Goal: Use online tool/utility: Use online tool/utility

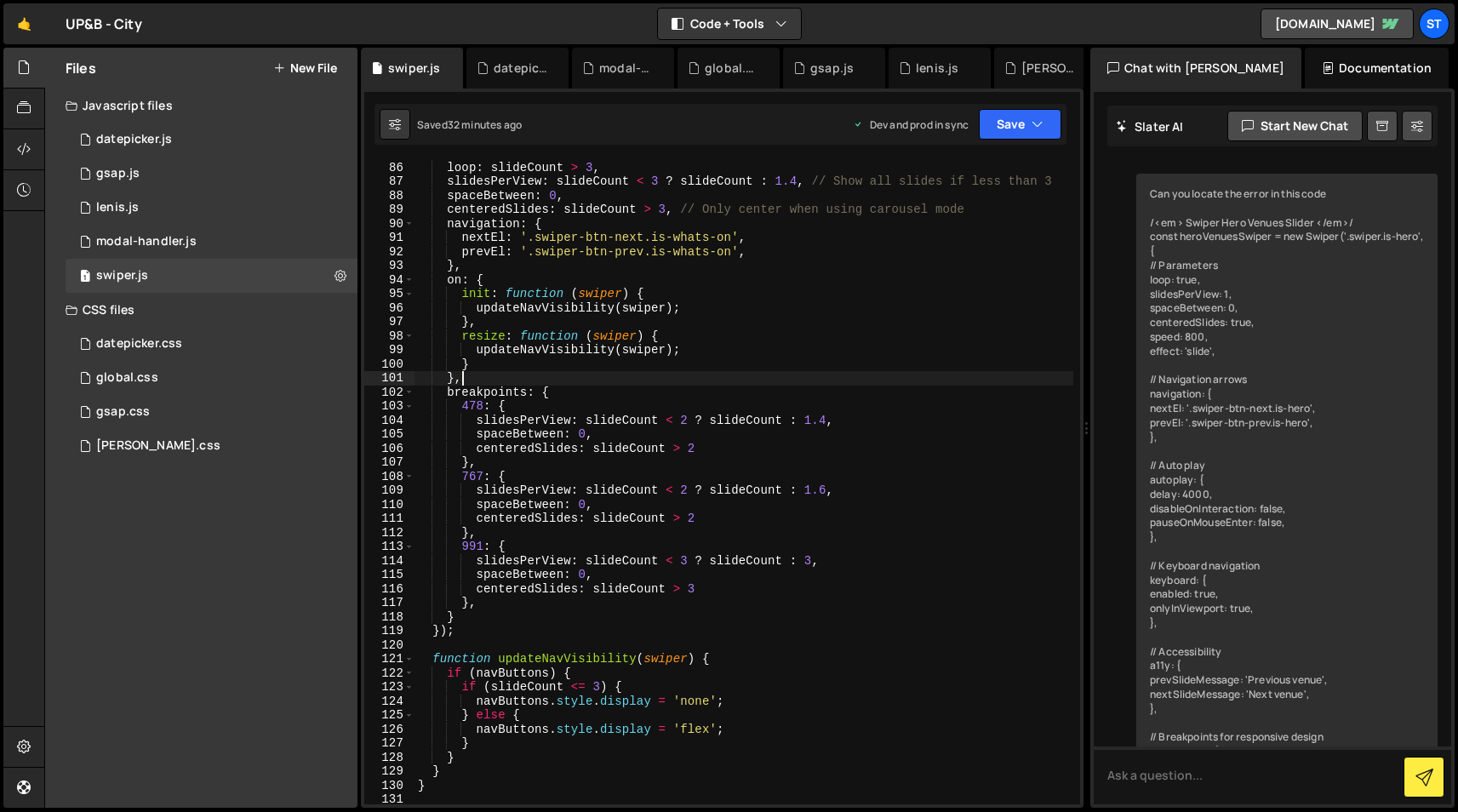
scroll to position [5403, 0]
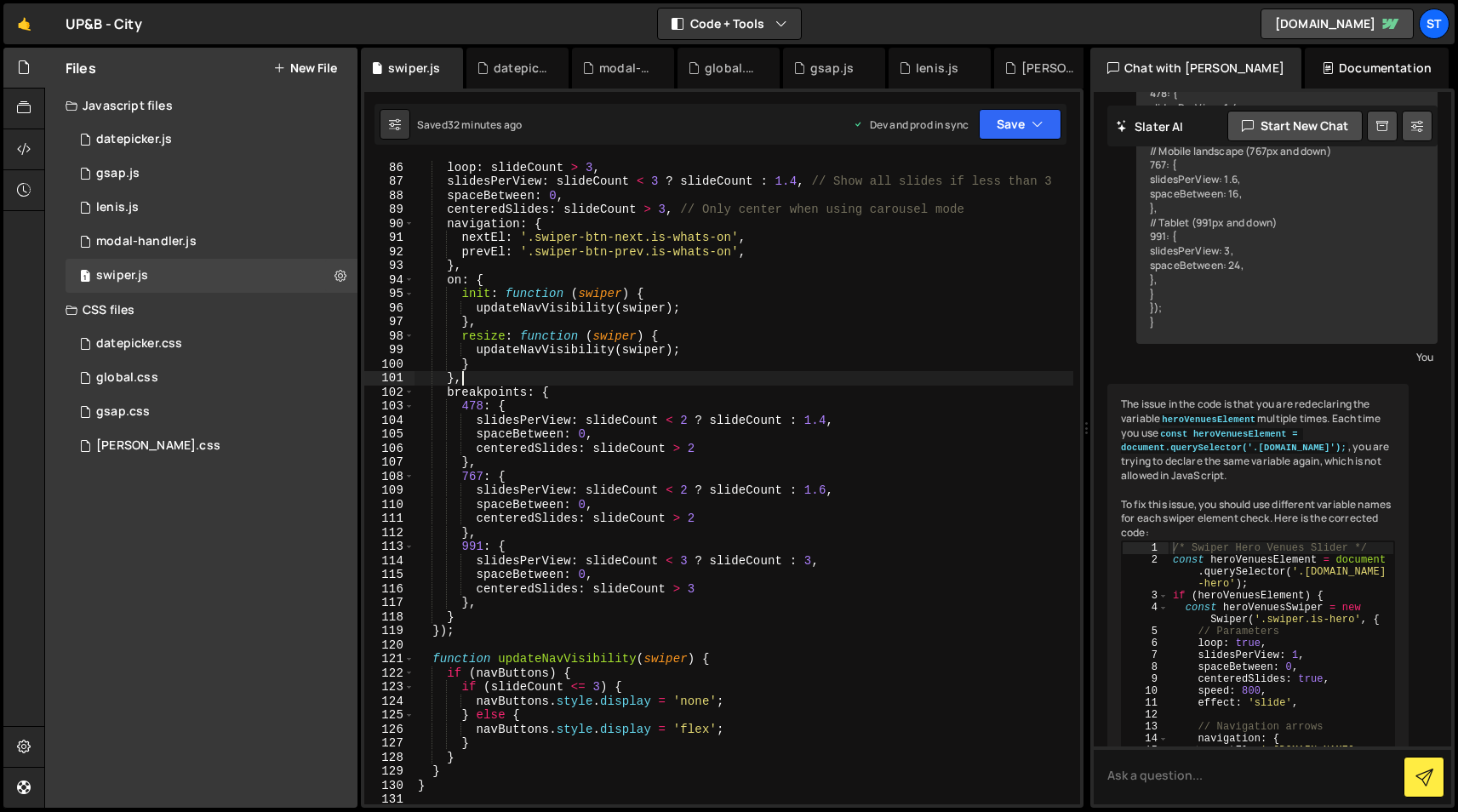
click at [696, 357] on div "const whatsonSwiper = new Swiper ( '.swiper.is-whats-on' , { loop : slideCount …" at bounding box center [744, 483] width 659 height 672
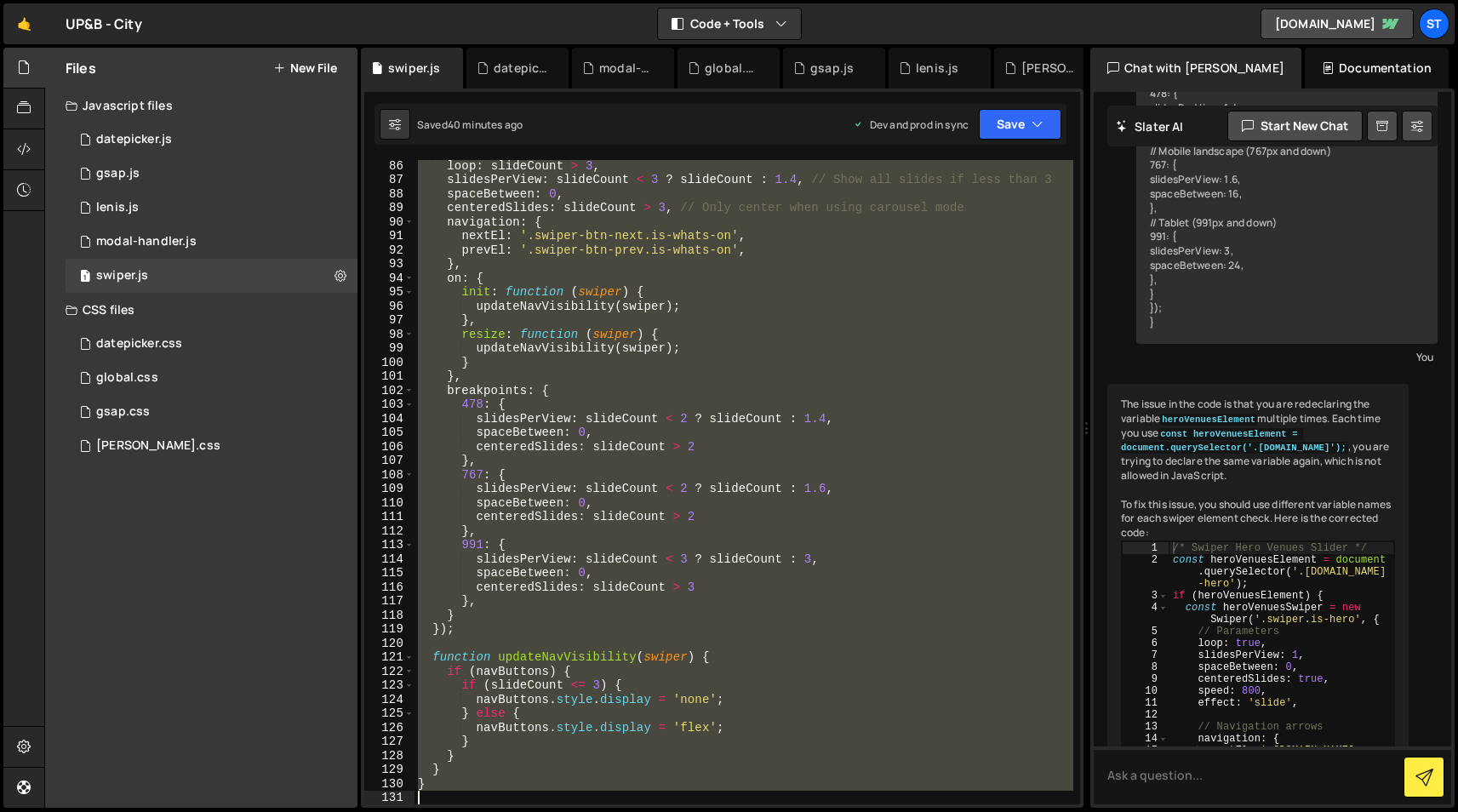
scroll to position [1195, 0]
drag, startPoint x: 418, startPoint y: 224, endPoint x: 605, endPoint y: 822, distance: 626.6
click at [605, 811] on html "Projects [GEOGRAPHIC_DATA] Blog st Projects Your Teams Invite team member Accou…" at bounding box center [729, 406] width 1458 height 812
paste textarea
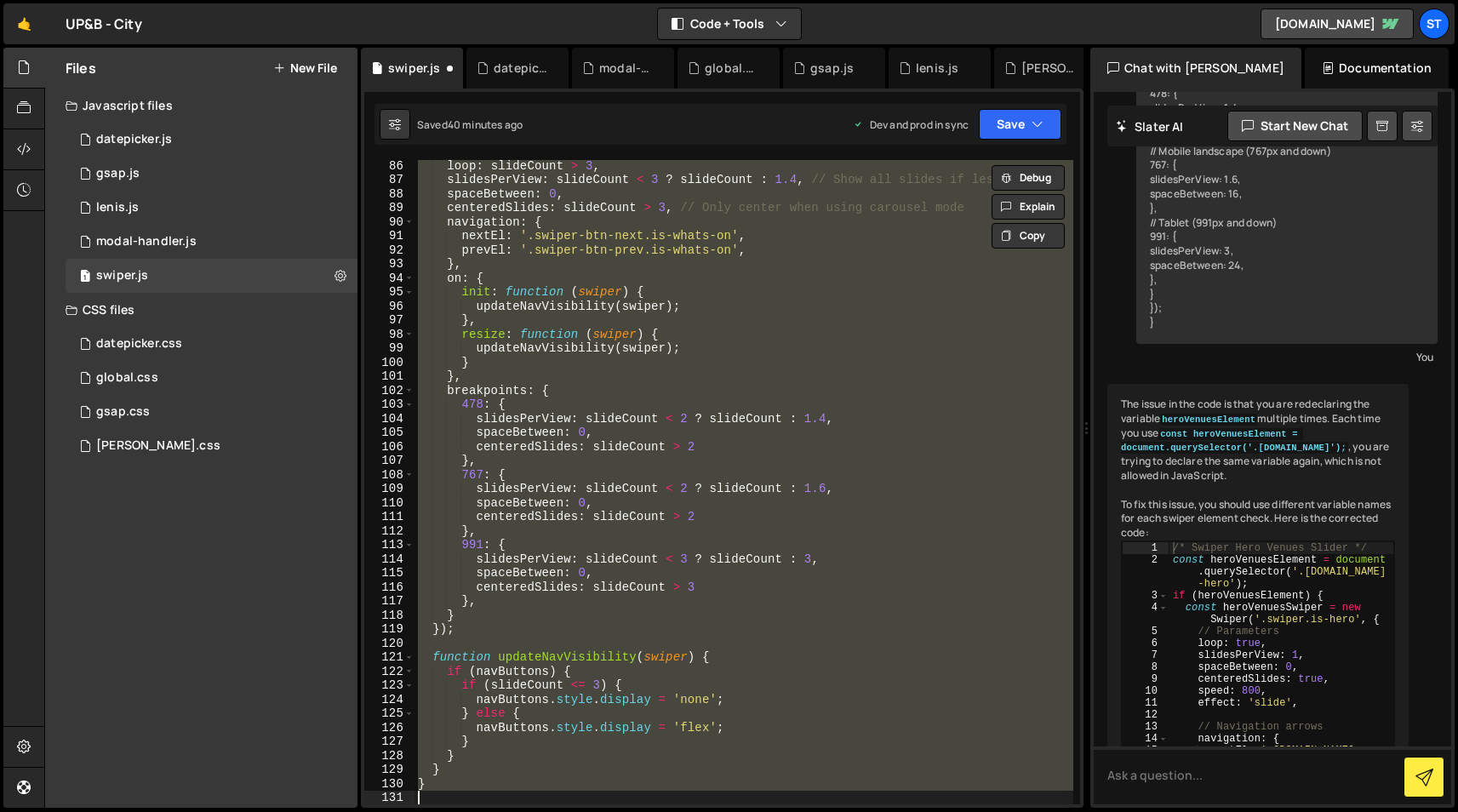
click at [519, 664] on div "loop : slideCount > 3 , slidesPerView : slideCount < 3 ? slideCount : 1.4 , // …" at bounding box center [744, 482] width 659 height 644
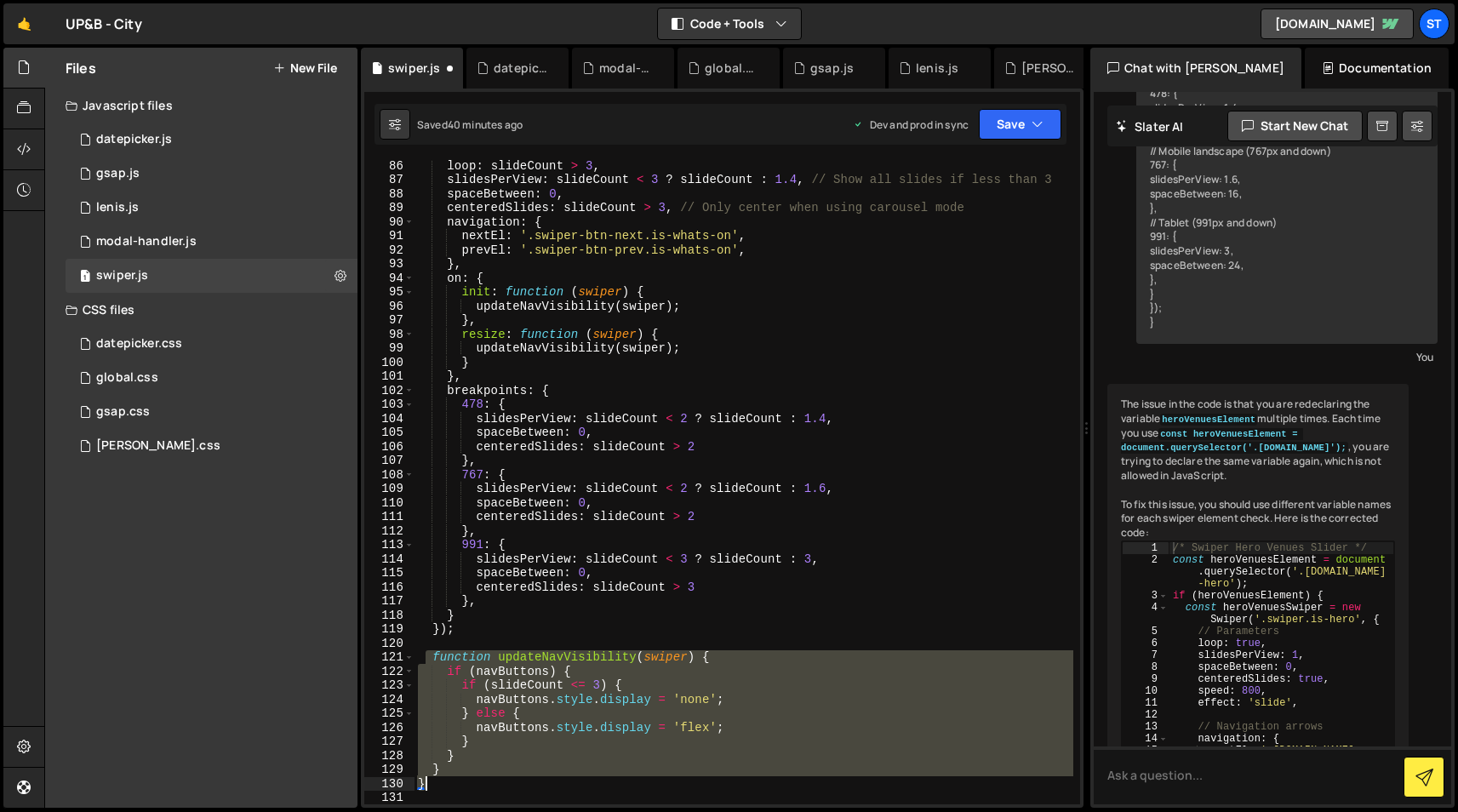
drag, startPoint x: 425, startPoint y: 657, endPoint x: 509, endPoint y: 778, distance: 147.3
click at [509, 778] on div "loop : slideCount > 3 , slidesPerView : slideCount < 3 ? slideCount : 1.4 , // …" at bounding box center [744, 495] width 659 height 672
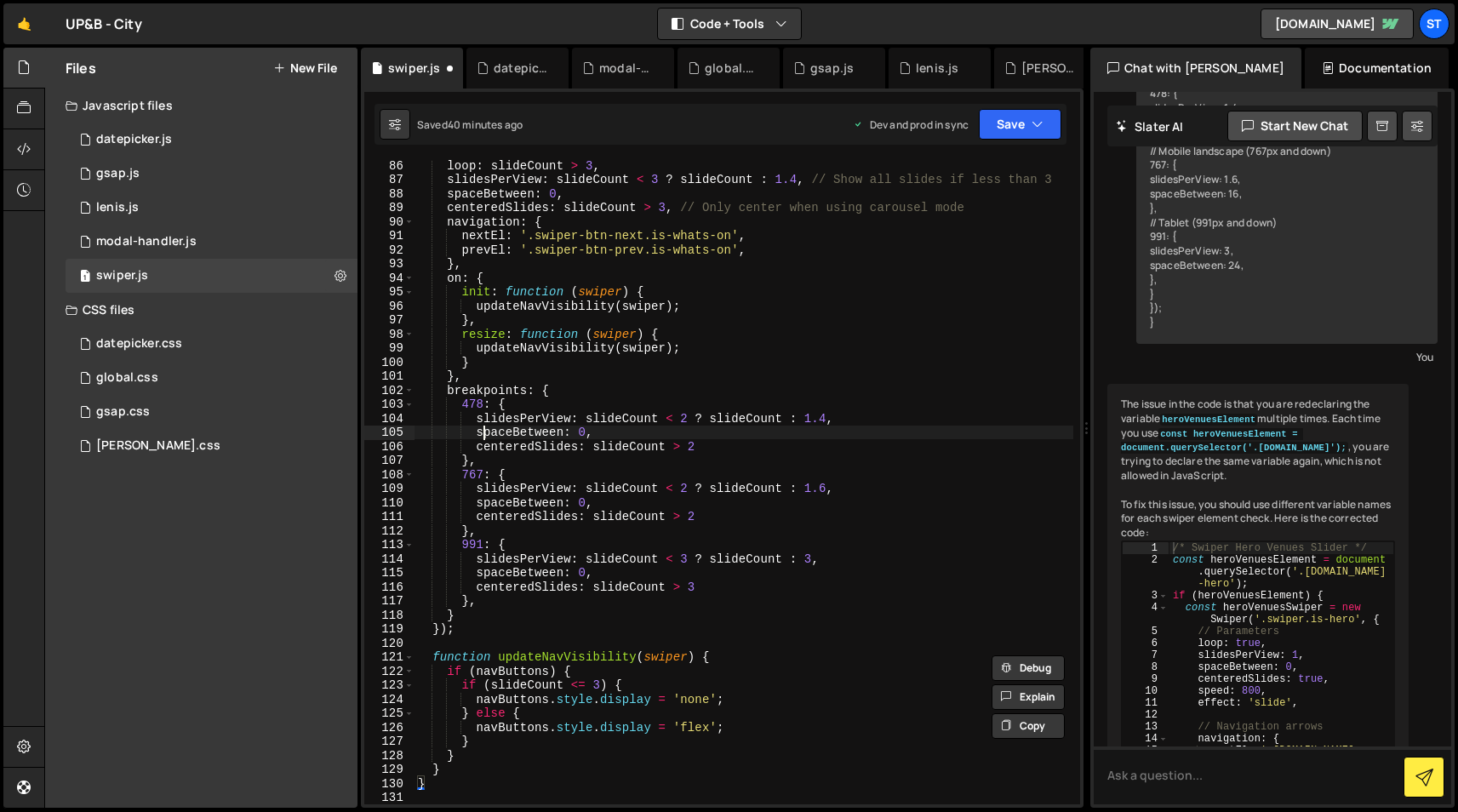
click at [485, 432] on div "loop : slideCount > 3 , slidesPerView : slideCount < 3 ? slideCount : 1.4 , // …" at bounding box center [744, 495] width 659 height 672
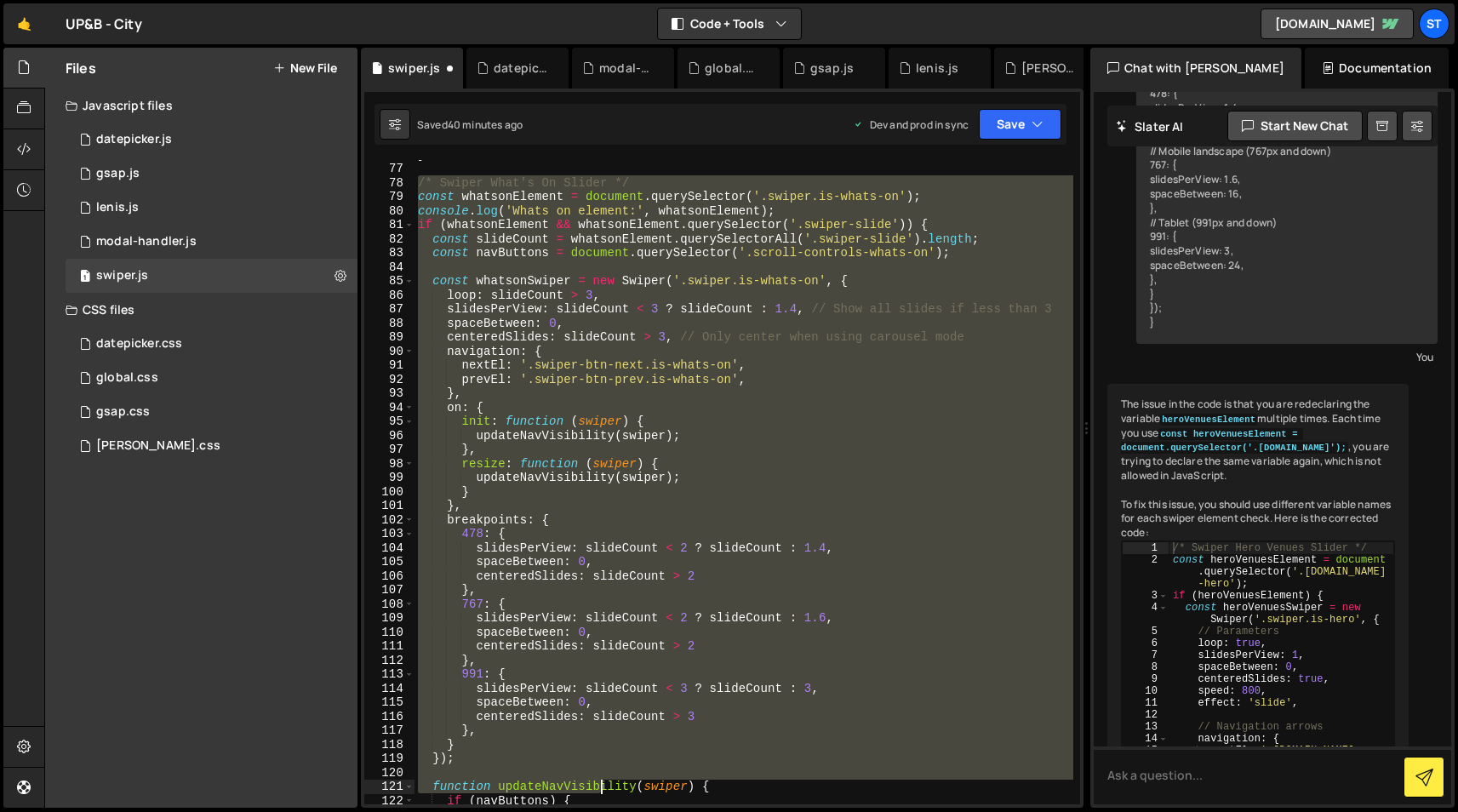
scroll to position [1195, 0]
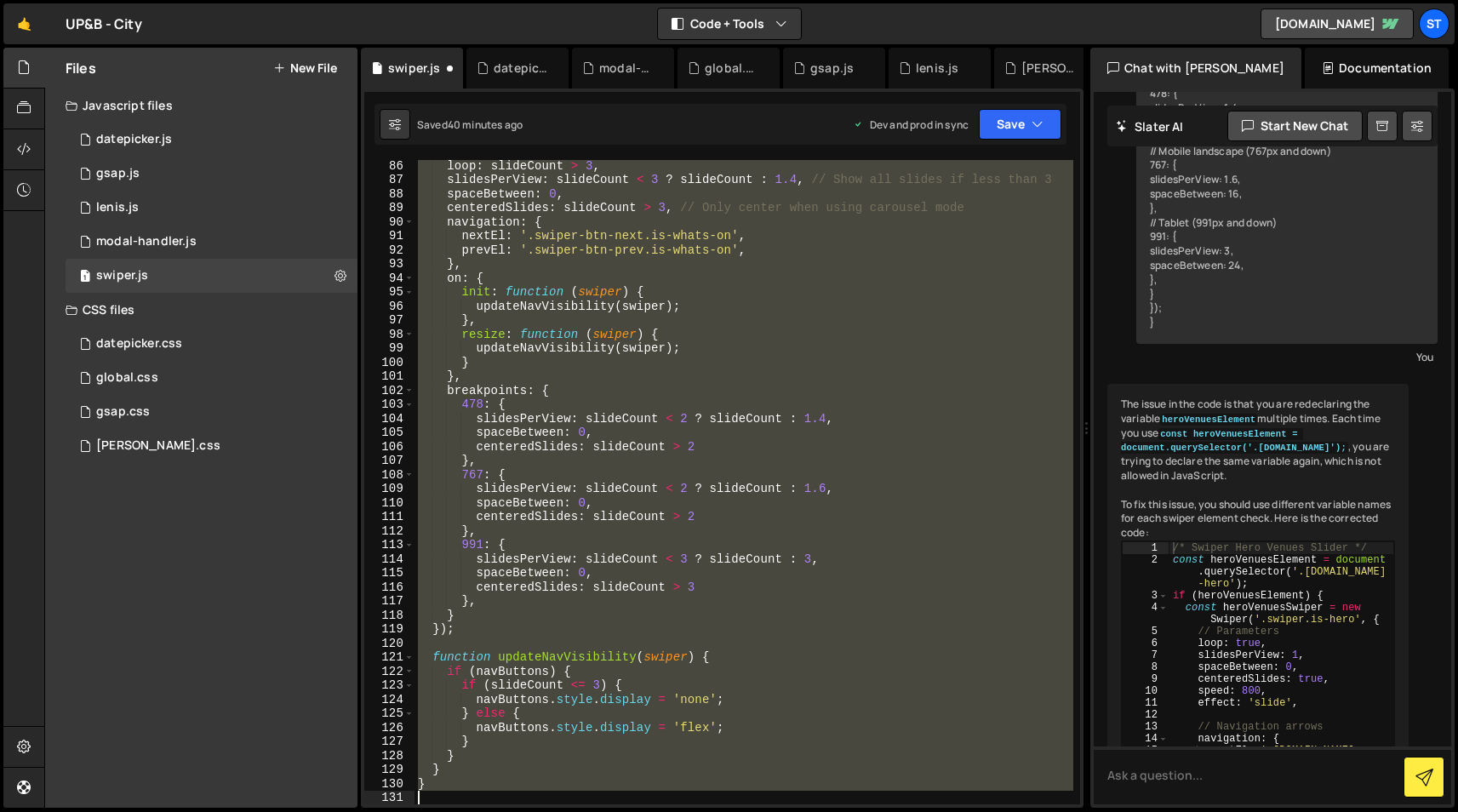
drag, startPoint x: 415, startPoint y: 182, endPoint x: 618, endPoint y: 834, distance: 682.9
click at [618, 811] on html "Projects [GEOGRAPHIC_DATA] Blog st Projects Your Teams Invite team member Accou…" at bounding box center [729, 406] width 1458 height 812
paste textarea
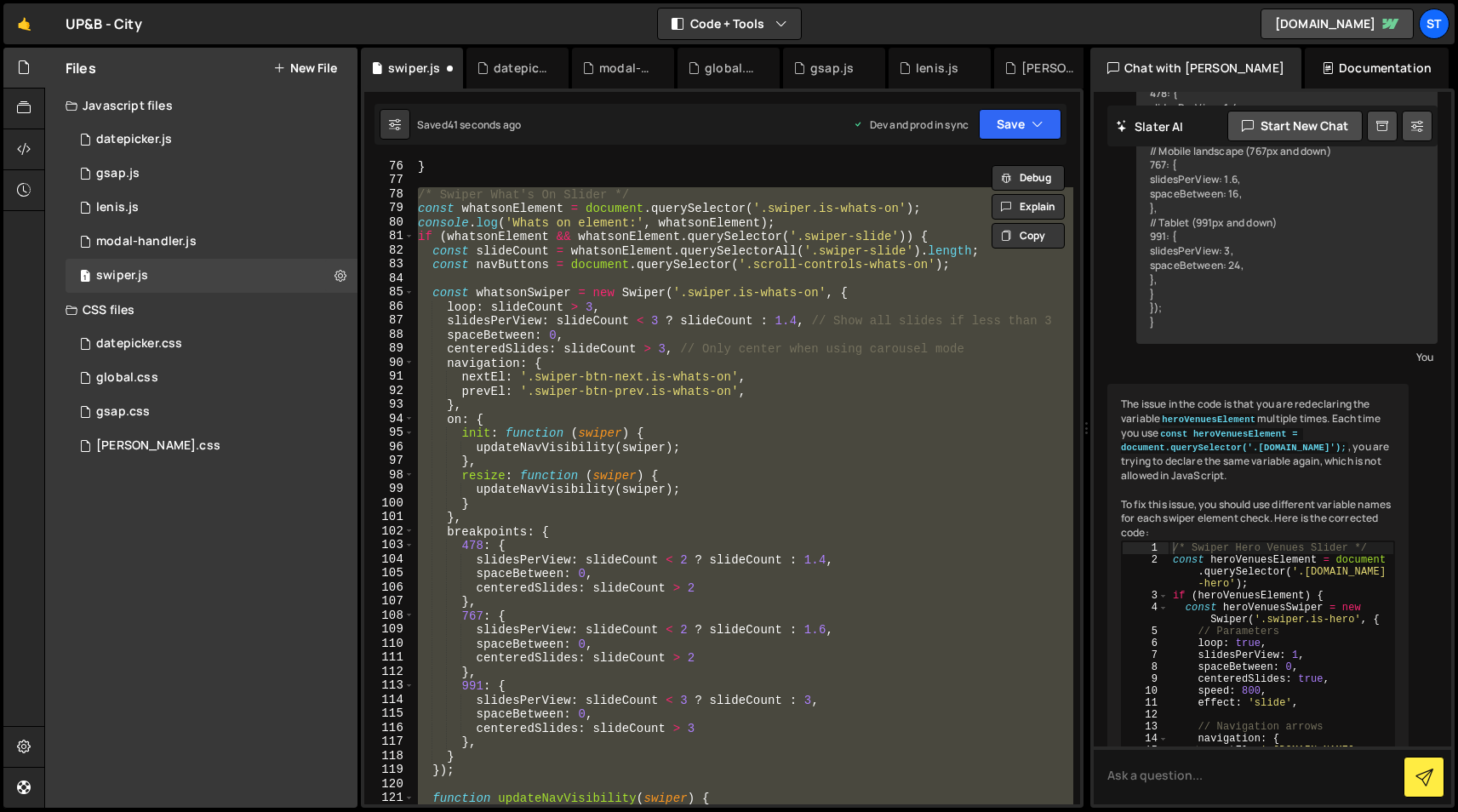
scroll to position [1032, 0]
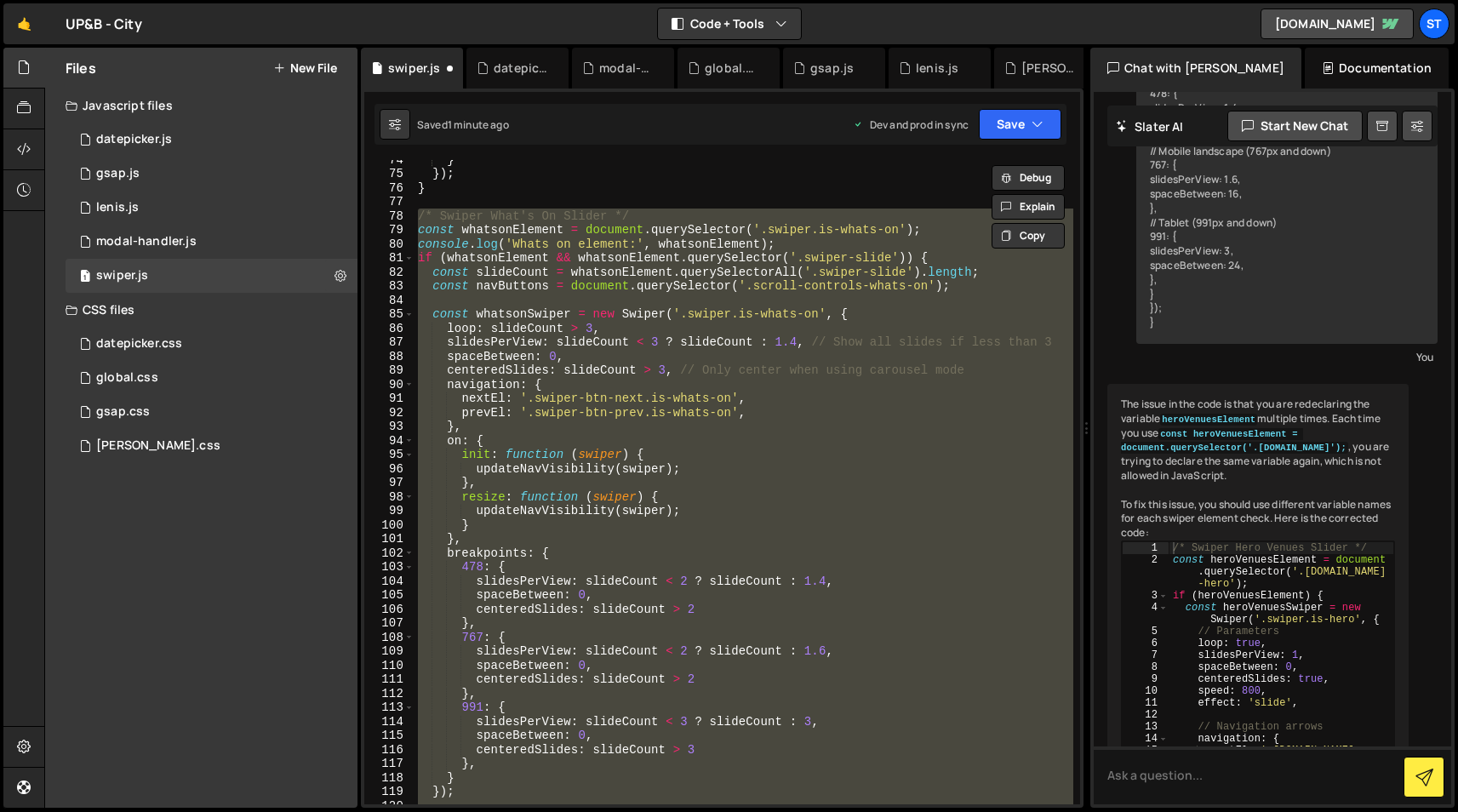
paste textarea
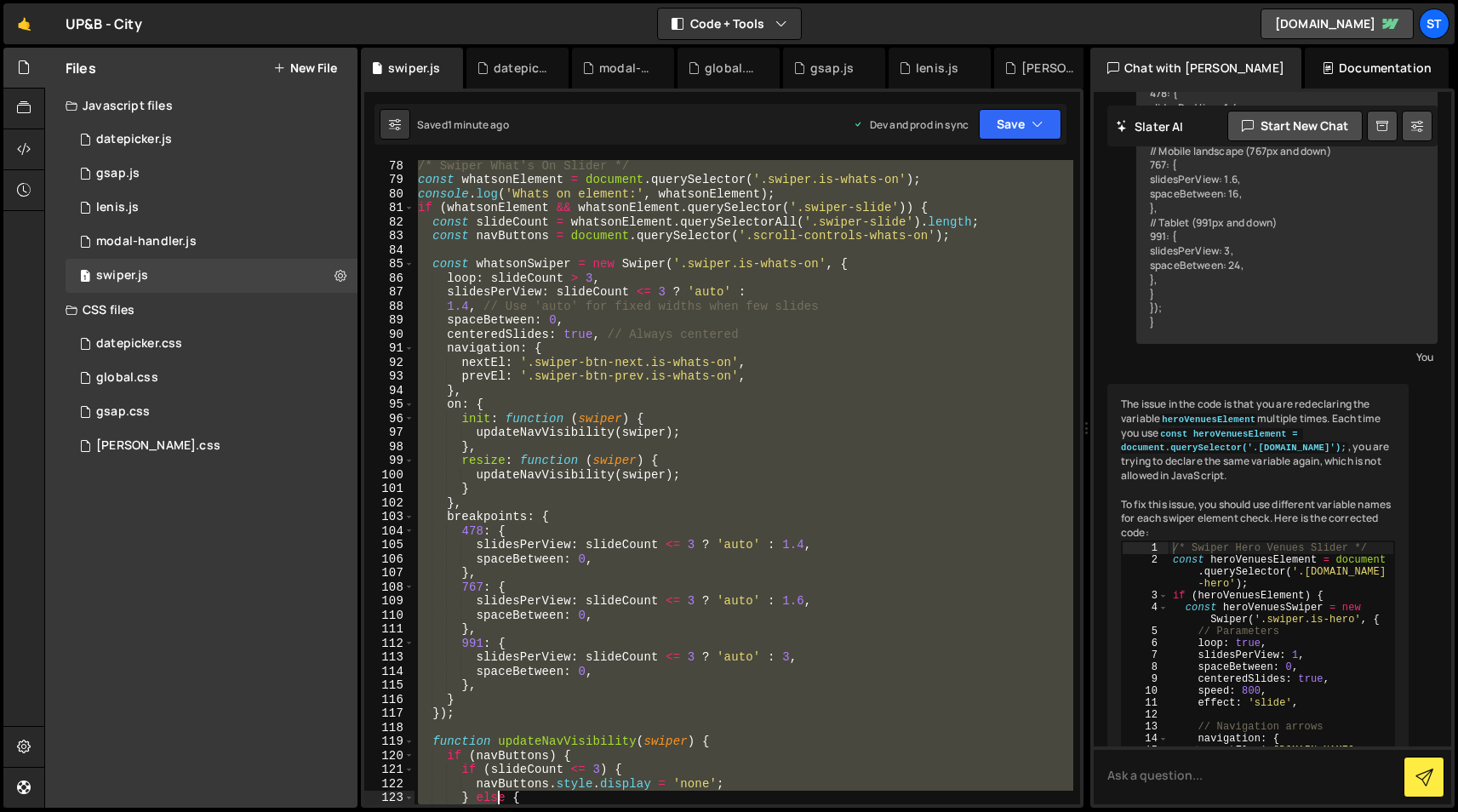
scroll to position [1166, 0]
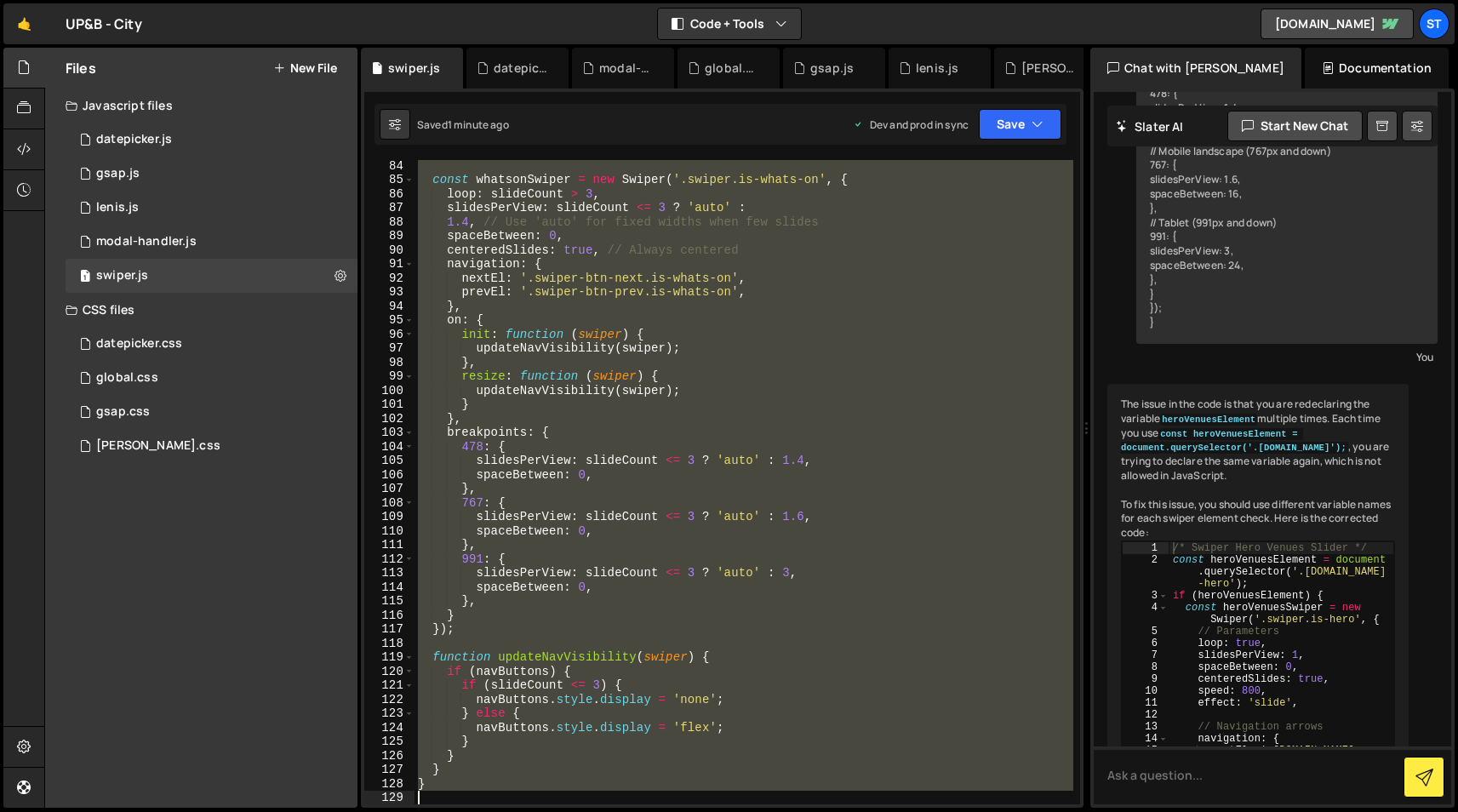
drag, startPoint x: 420, startPoint y: 282, endPoint x: 520, endPoint y: 921, distance: 646.8
click at [520, 811] on html "Projects [GEOGRAPHIC_DATA] Blog st Projects Your Teams Invite team member Accou…" at bounding box center [729, 406] width 1458 height 812
type textarea "}"
paste textarea
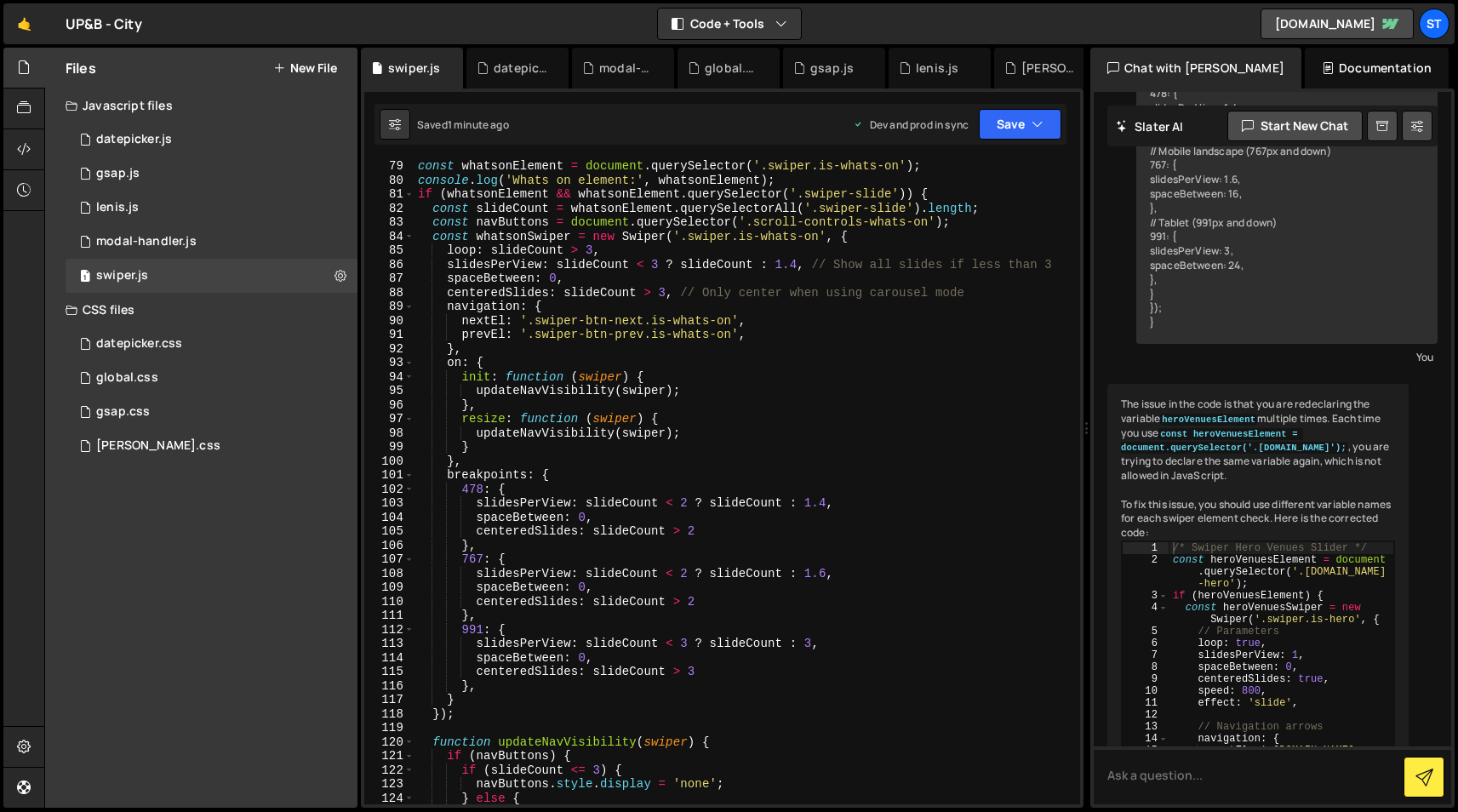
scroll to position [1085, 0]
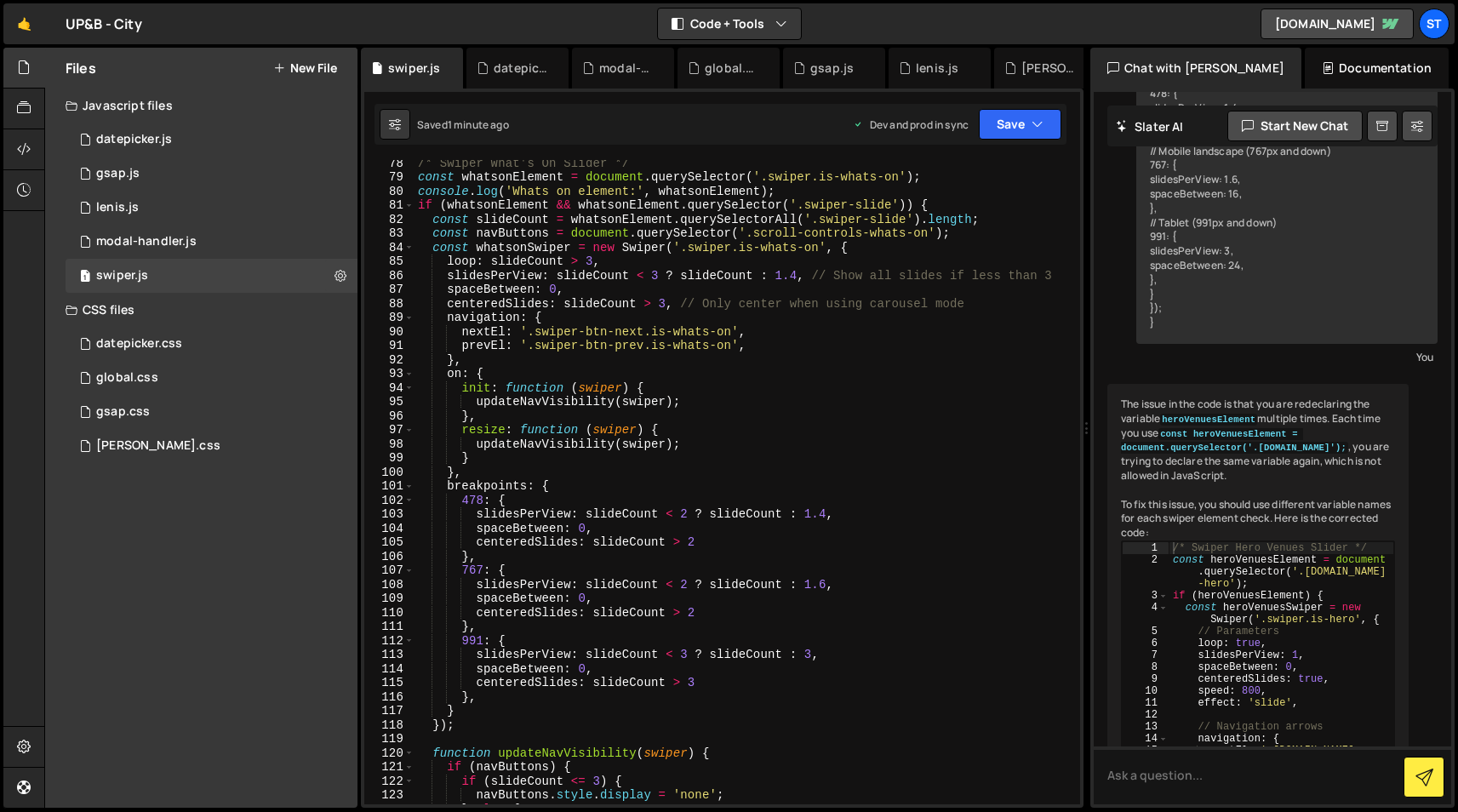
click at [559, 305] on div "/* Swiper What's On Slider */ const whatsonElement = document . querySelector (…" at bounding box center [744, 492] width 659 height 672
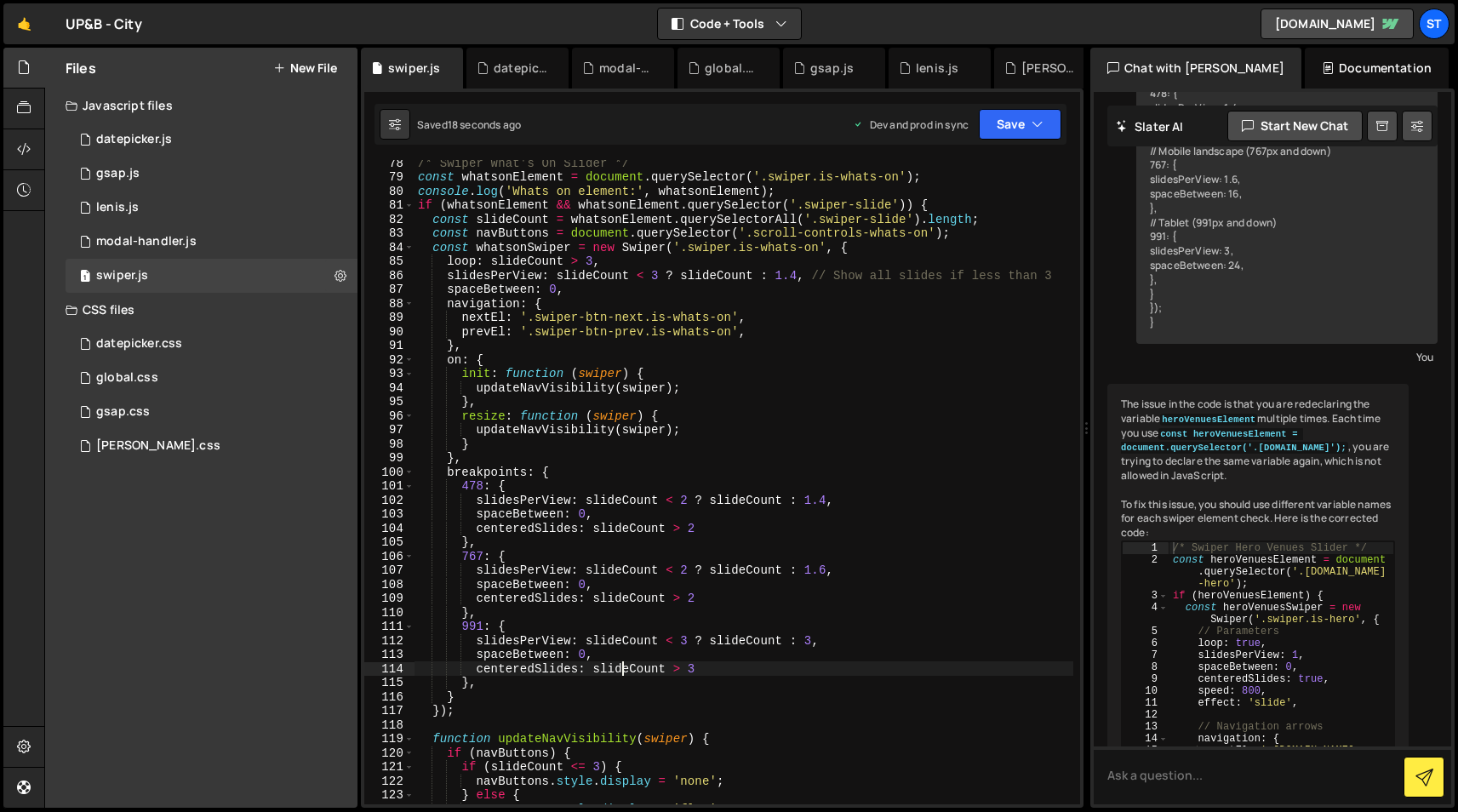
click at [623, 667] on div "/* Swiper What's On Slider */ const whatsonElement = document . querySelector (…" at bounding box center [744, 492] width 659 height 672
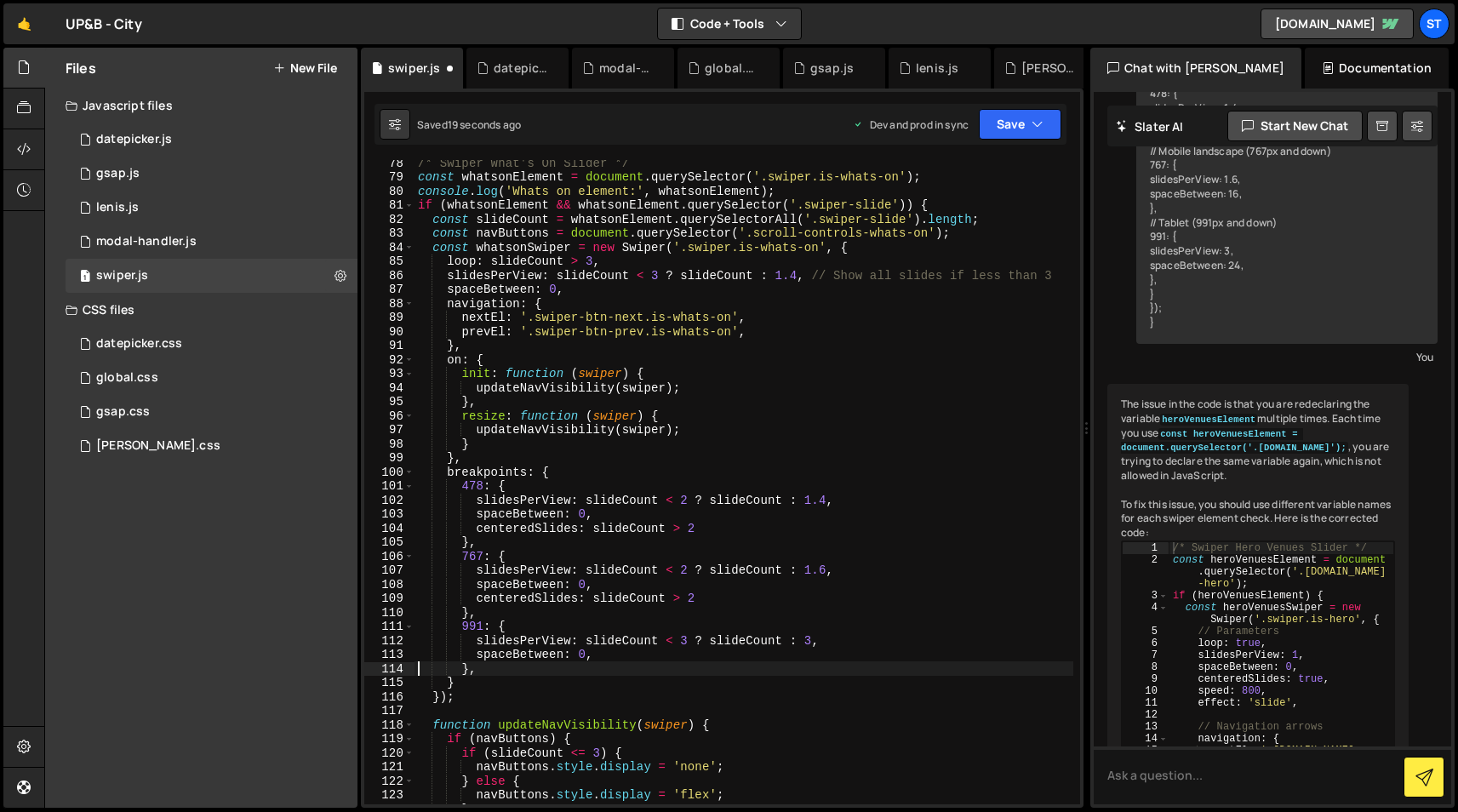
click at [631, 597] on div "/* Swiper What's On Slider */ const whatsonElement = document . querySelector (…" at bounding box center [744, 492] width 659 height 672
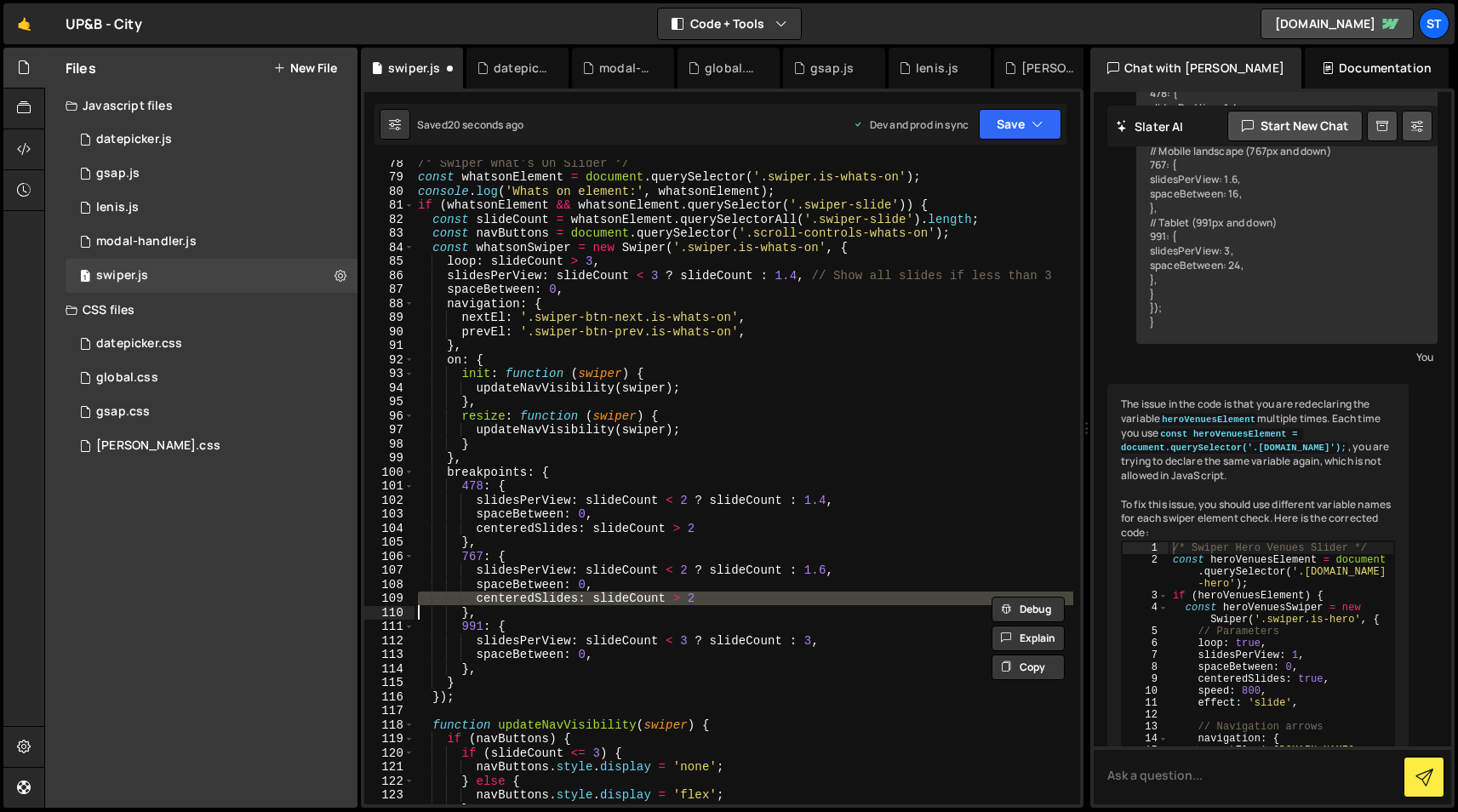
click at [631, 597] on div "/* Swiper What's On Slider */ const whatsonElement = document . querySelector (…" at bounding box center [744, 492] width 659 height 672
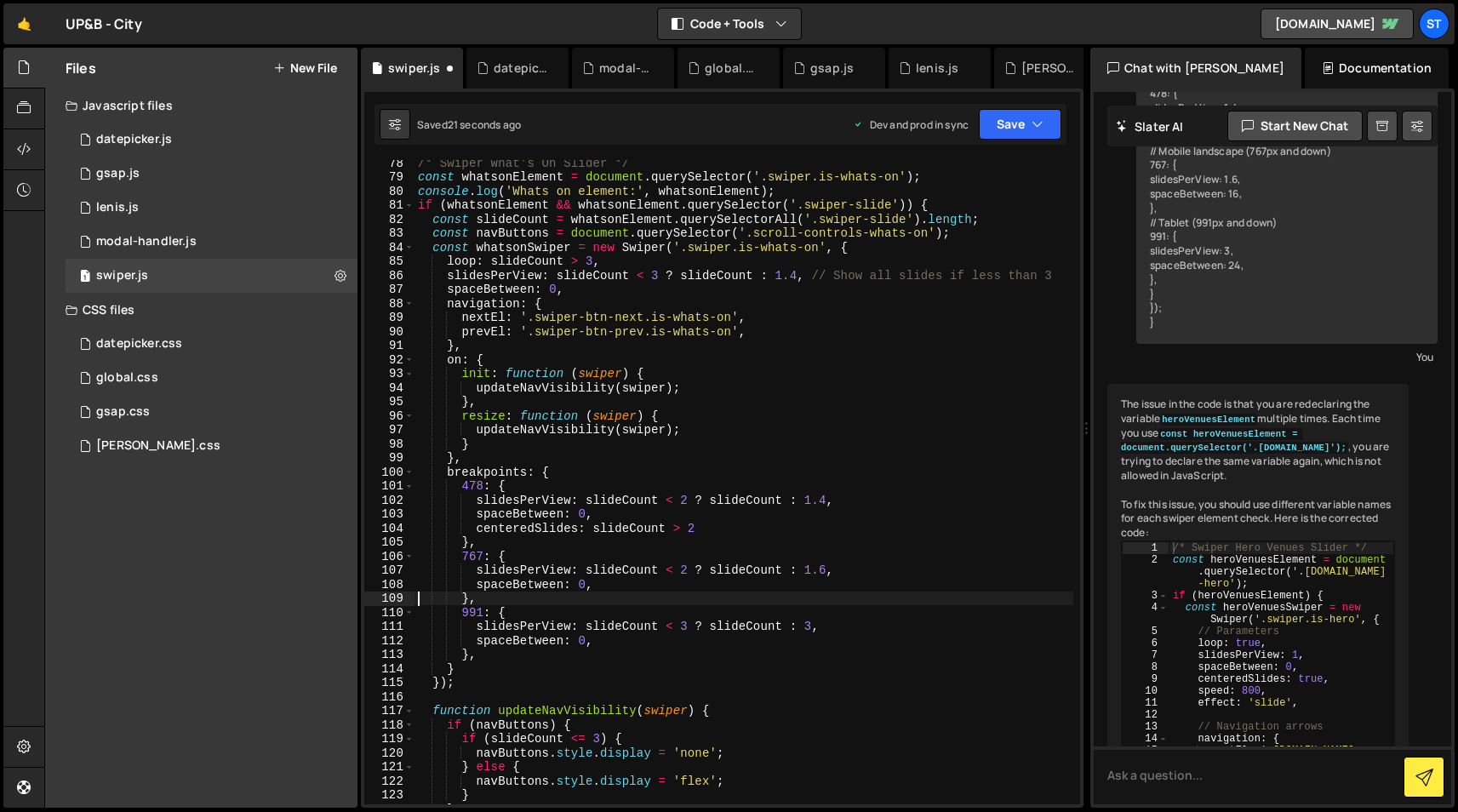
click at [628, 526] on div "/* Swiper What's On Slider */ const whatsonElement = document . querySelector (…" at bounding box center [744, 492] width 659 height 672
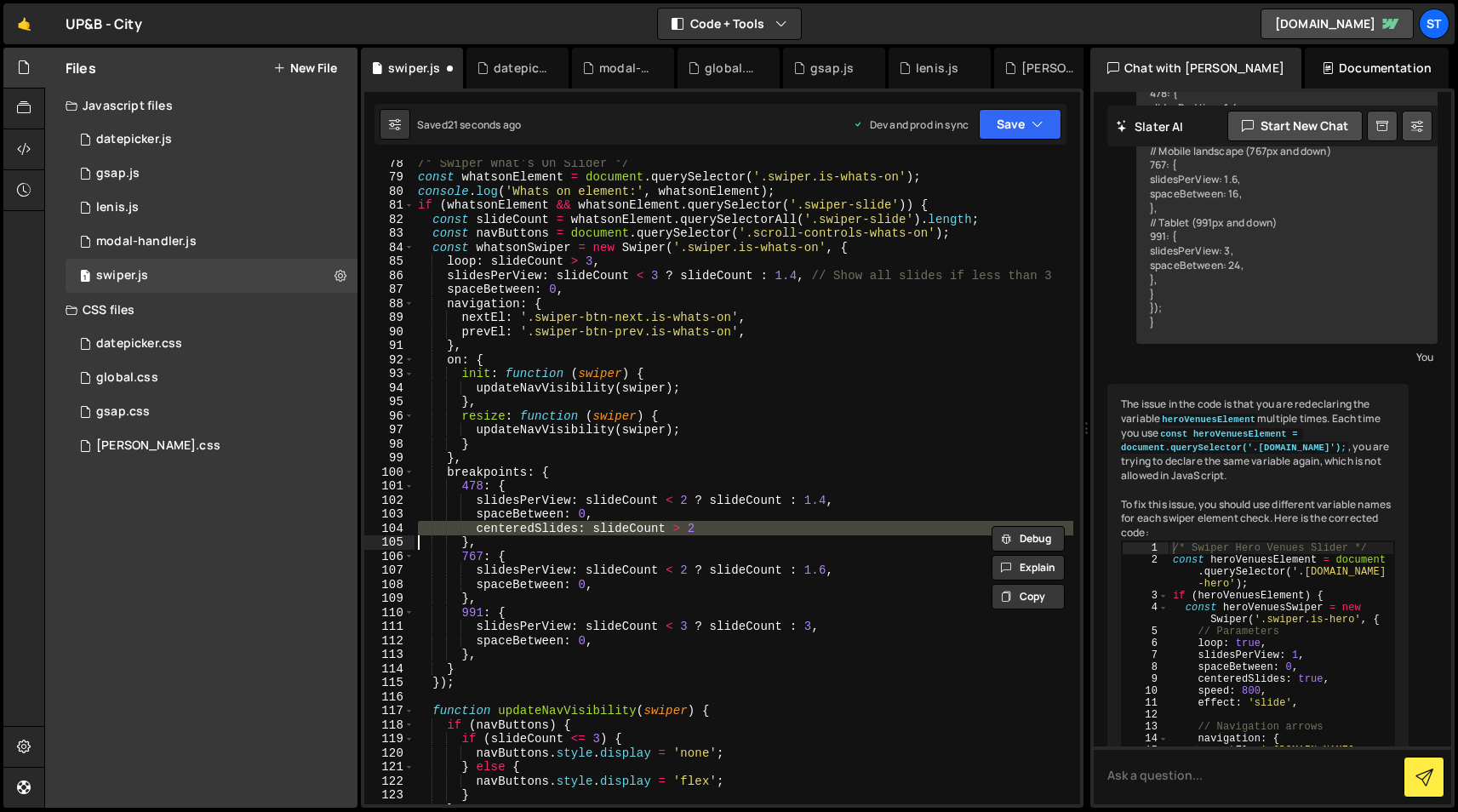
click at [628, 526] on div "/* Swiper What's On Slider */ const whatsonElement = document . querySelector (…" at bounding box center [744, 492] width 659 height 672
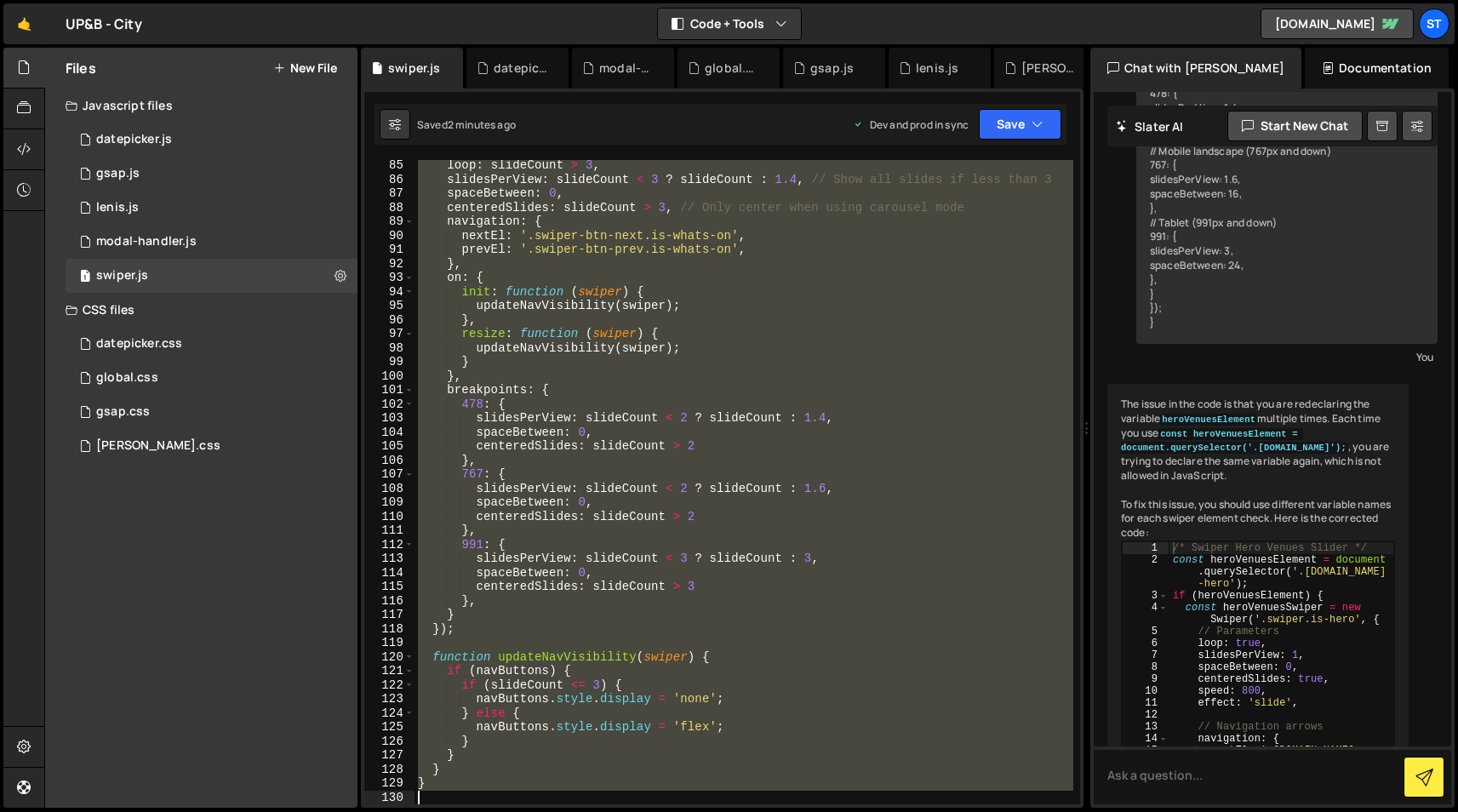
scroll to position [1181, 0]
drag, startPoint x: 416, startPoint y: 277, endPoint x: 475, endPoint y: 869, distance: 594.9
click at [475, 811] on html "Projects [GEOGRAPHIC_DATA] Blog st Projects Your Teams Invite team member Accou…" at bounding box center [729, 406] width 1458 height 812
paste textarea
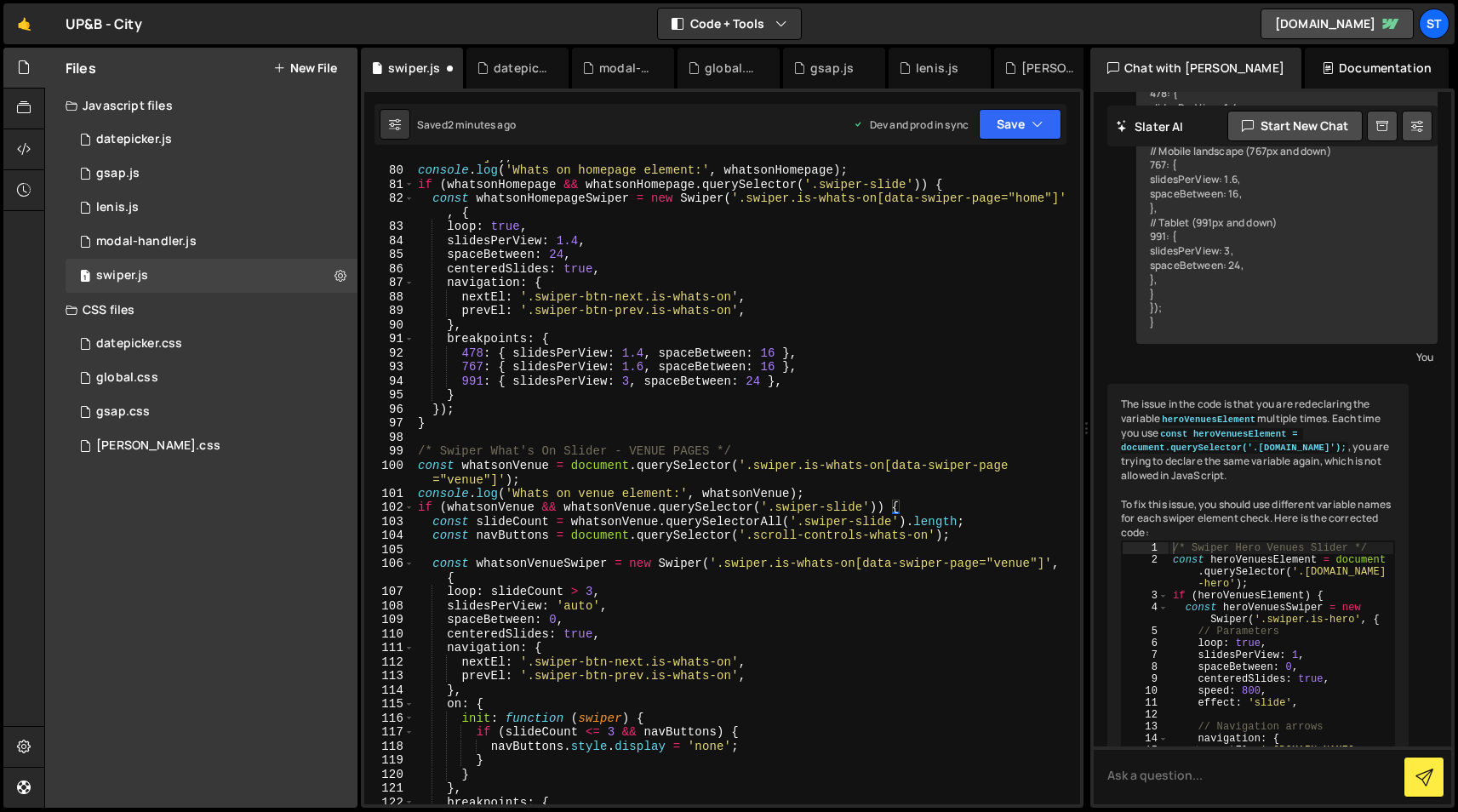
scroll to position [1119, 0]
drag, startPoint x: 893, startPoint y: 464, endPoint x: 1007, endPoint y: 464, distance: 114.0
click at [1007, 464] on div "const whatsonHomepage = document . querySelector ( '.swiper.is-whats-on[data-sw…" at bounding box center [744, 478] width 659 height 686
click at [1008, 464] on button "Debug" at bounding box center [1029, 477] width 73 height 26
click at [1008, 464] on div "const whatsonHomepage = document . querySelector ( '.swiper.is-whats-on[data-sw…" at bounding box center [744, 478] width 659 height 686
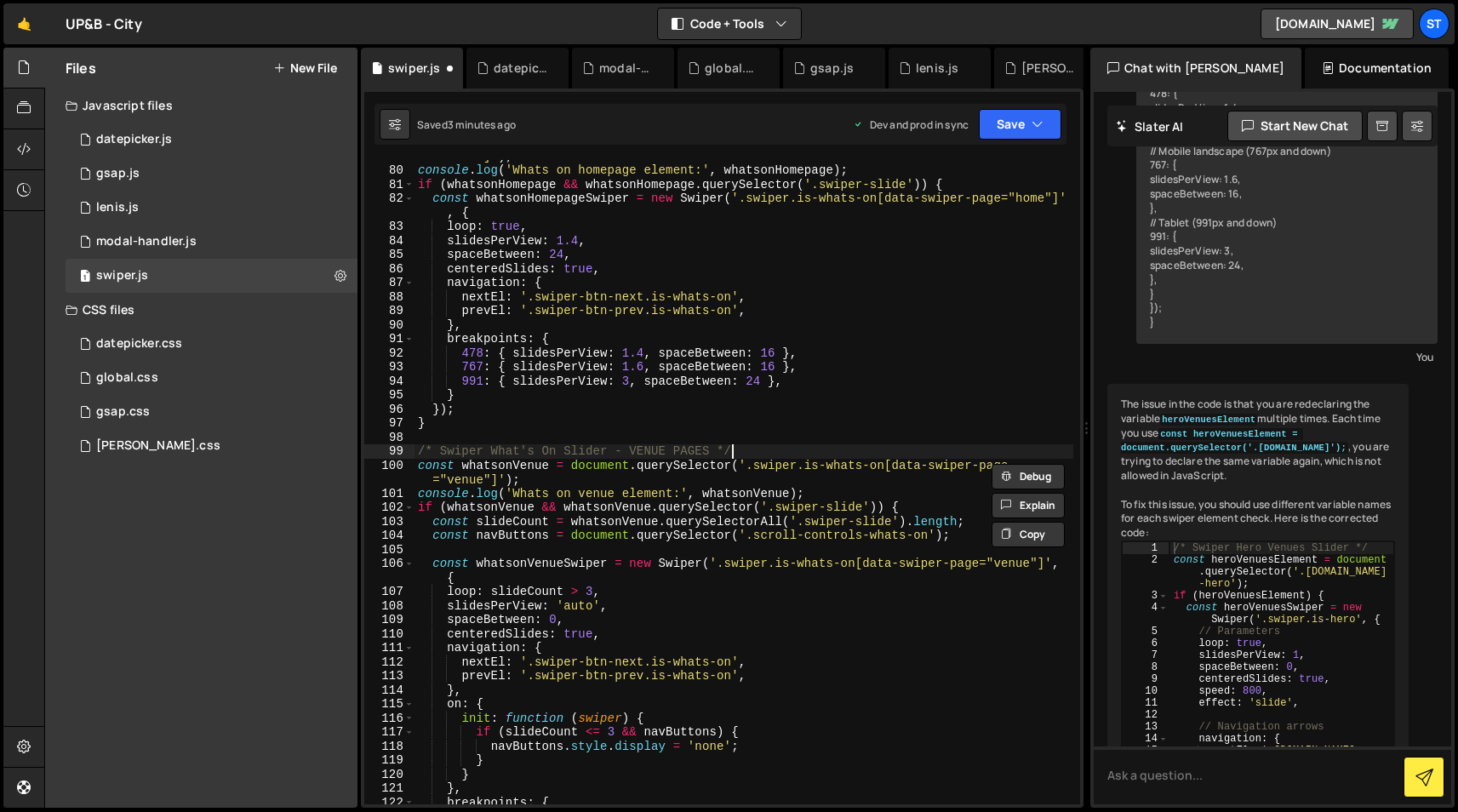
click at [963, 457] on div "const whatsonHomepage = document . querySelector ( '.swiper.is-whats-on[data-sw…" at bounding box center [744, 478] width 659 height 686
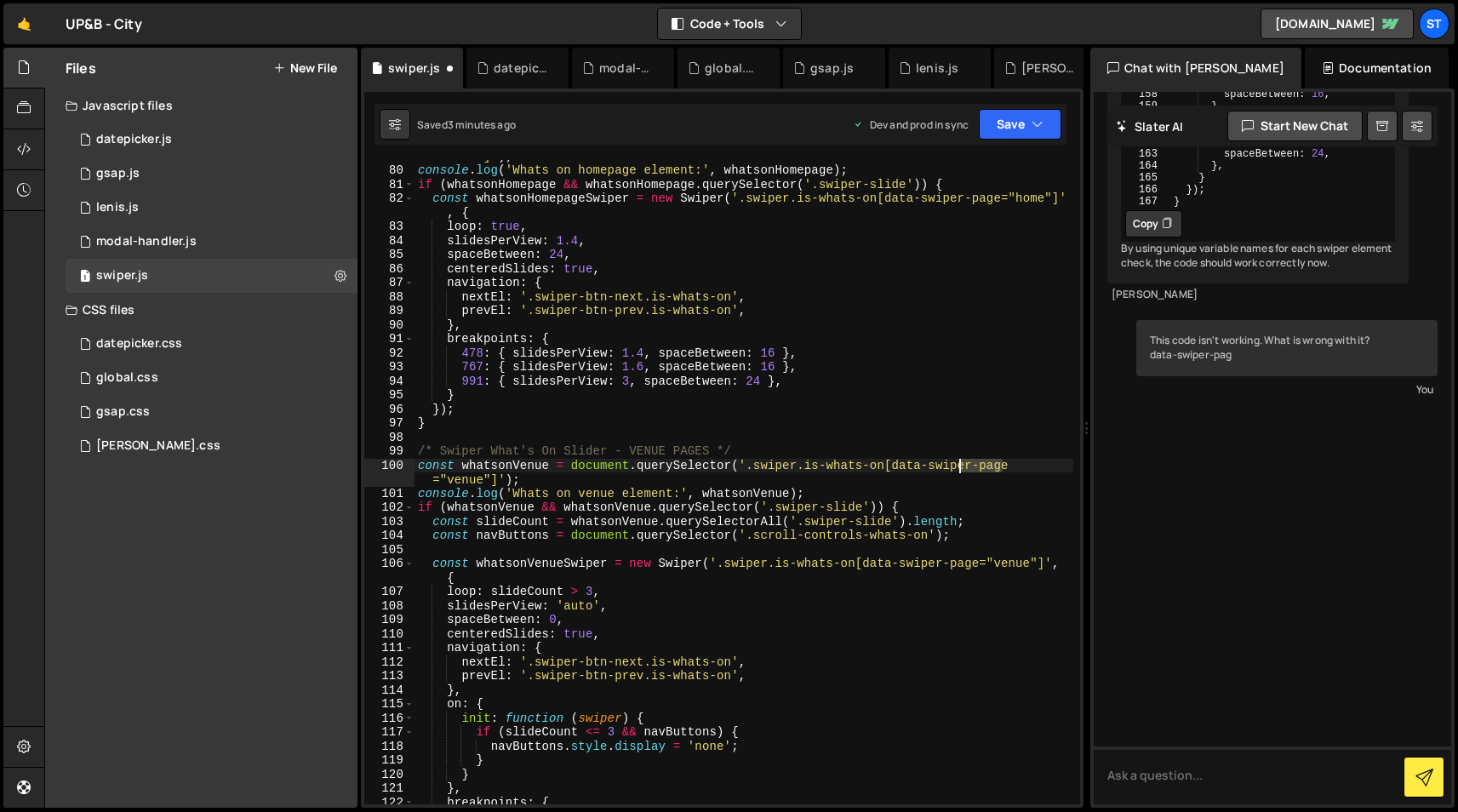
scroll to position [8248, 0]
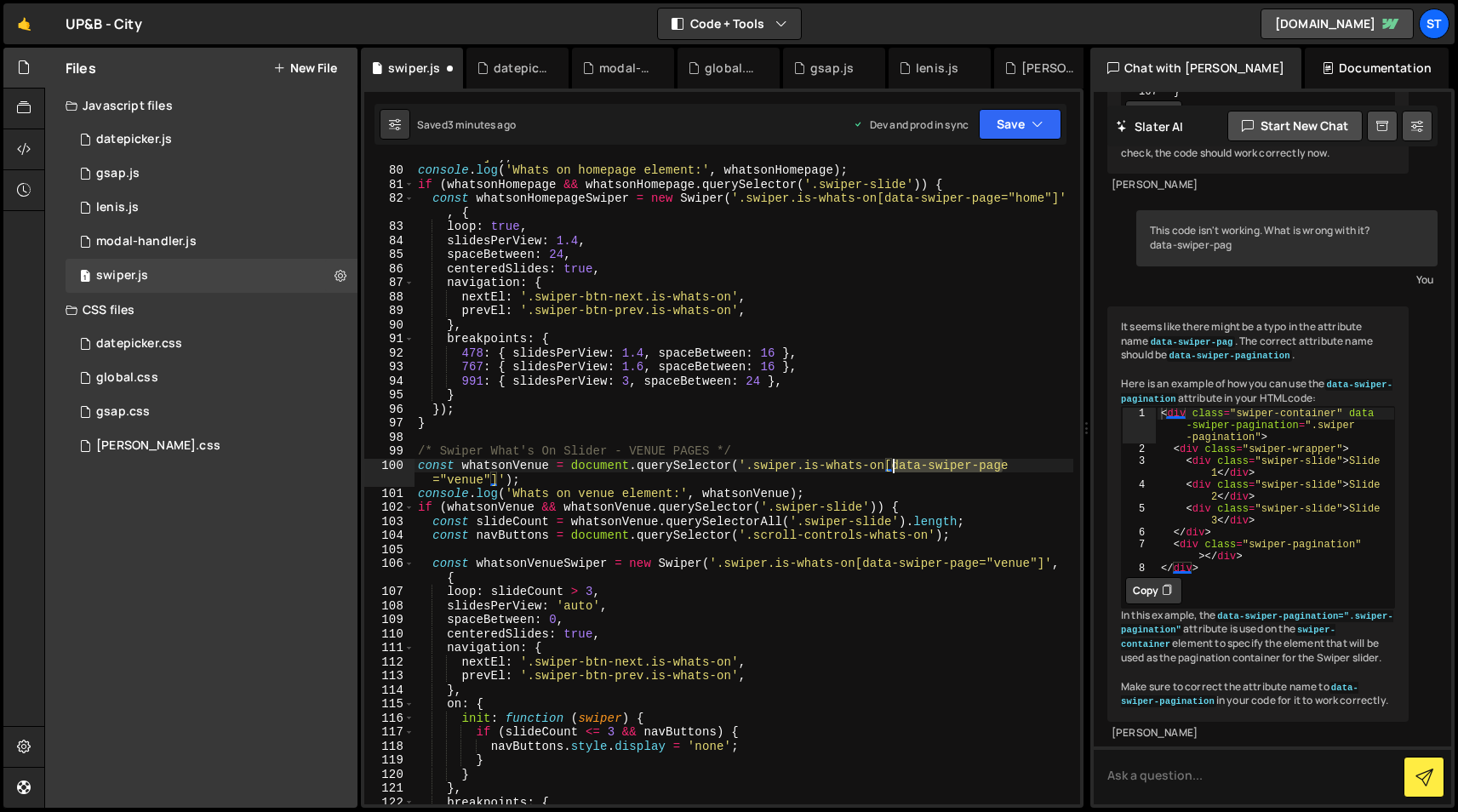
drag, startPoint x: 1011, startPoint y: 465, endPoint x: 893, endPoint y: 461, distance: 118.1
click at [893, 461] on div "const whatsonHomepage = document . querySelector ( '.swiper.is-whats-on[data-sw…" at bounding box center [744, 478] width 659 height 686
click at [678, 515] on div "const whatsonHomepage = document . querySelector ( '.swiper.is-whats-on[data-sw…" at bounding box center [744, 478] width 659 height 686
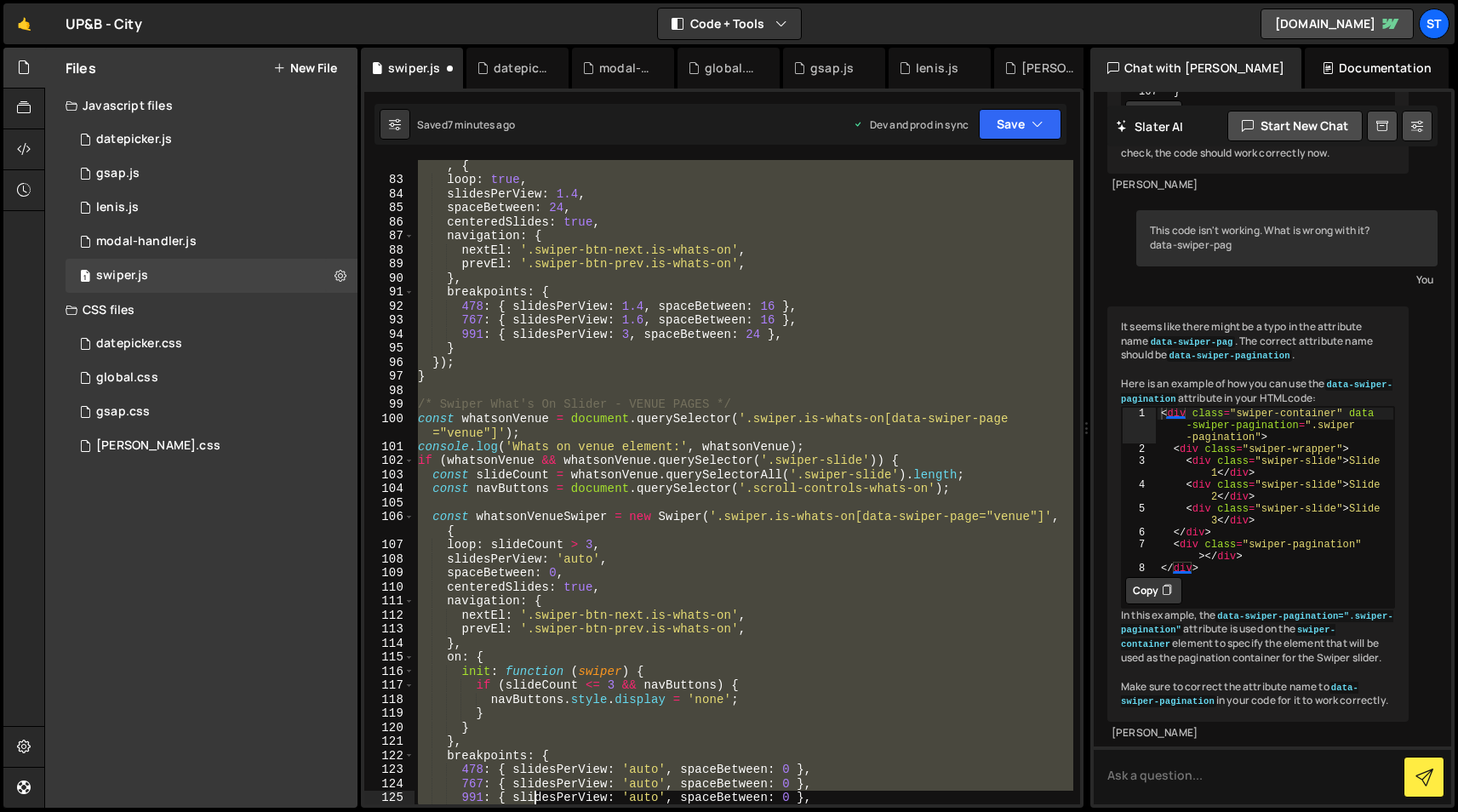
scroll to position [1209, 0]
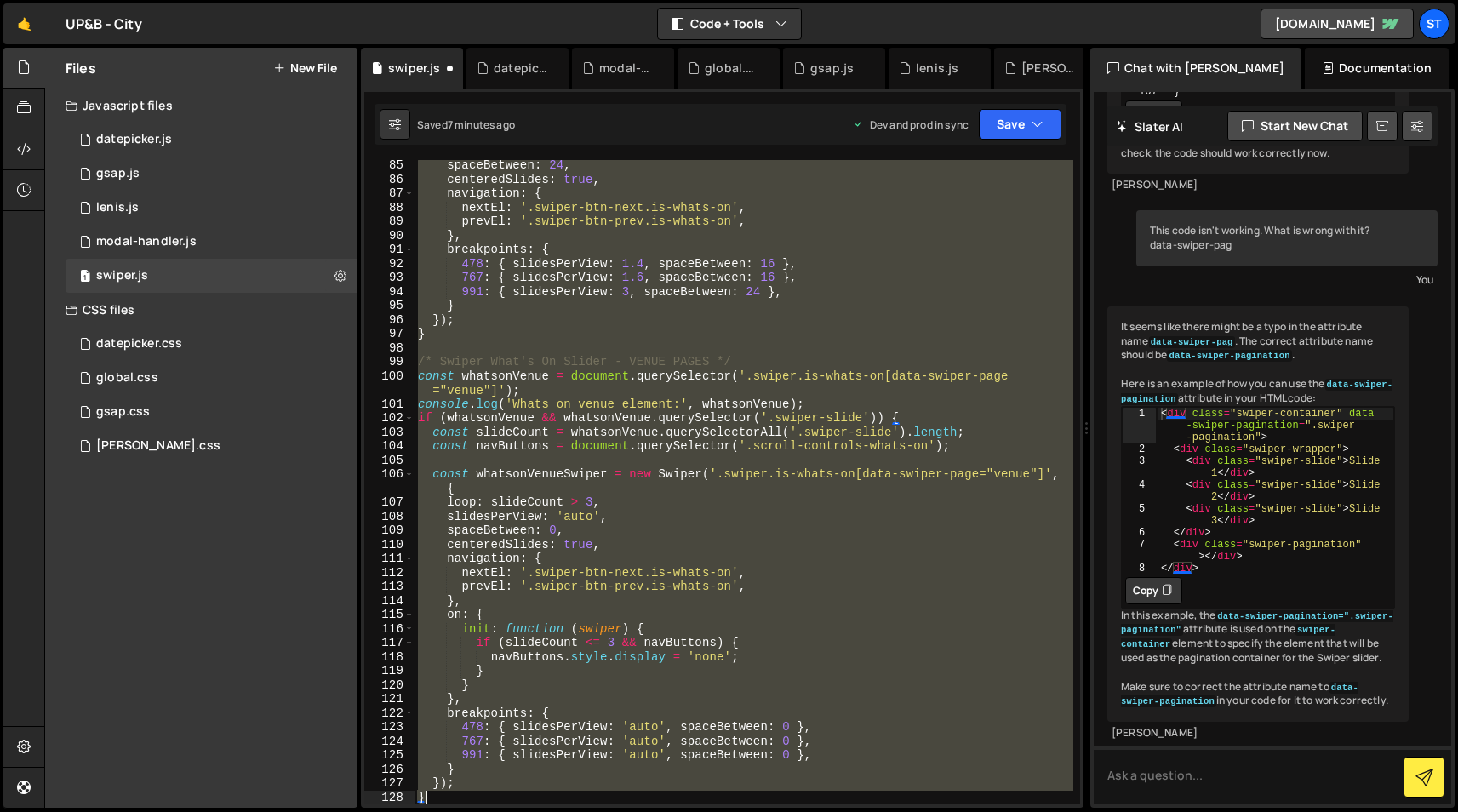
drag, startPoint x: 419, startPoint y: 304, endPoint x: 542, endPoint y: 938, distance: 645.8
click at [542, 811] on html "Projects [GEOGRAPHIC_DATA] Blog st Projects Your Teams Invite team member Accou…" at bounding box center [729, 406] width 1458 height 812
paste textarea
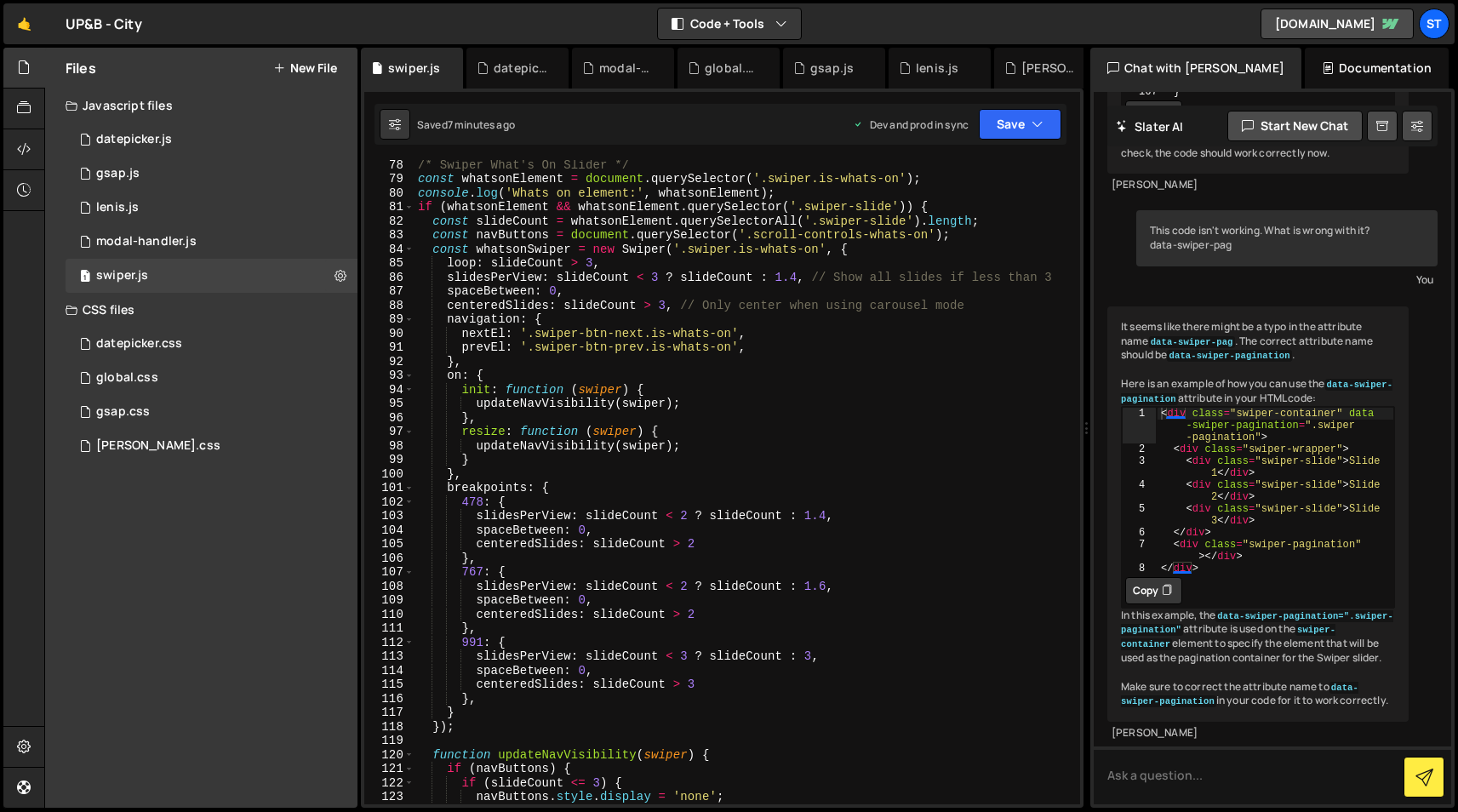
scroll to position [1061, 0]
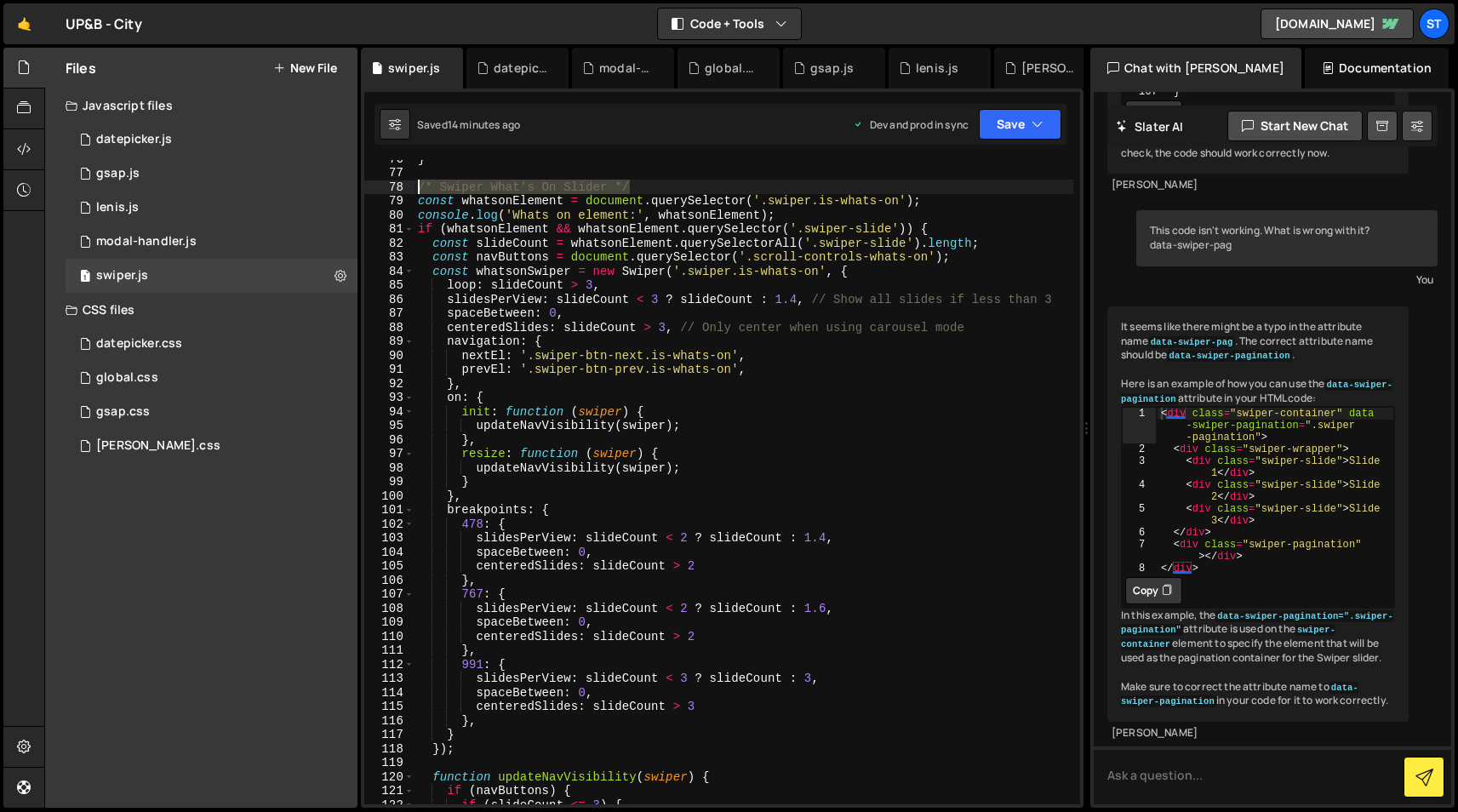
drag, startPoint x: 649, startPoint y: 183, endPoint x: 399, endPoint y: 184, distance: 250.0
click at [401, 185] on div "} 76 77 78 79 80 81 82 83 84 85 86 87 88 89 90 91 92 93 94 95 96 97 98 99 100 1…" at bounding box center [722, 482] width 716 height 644
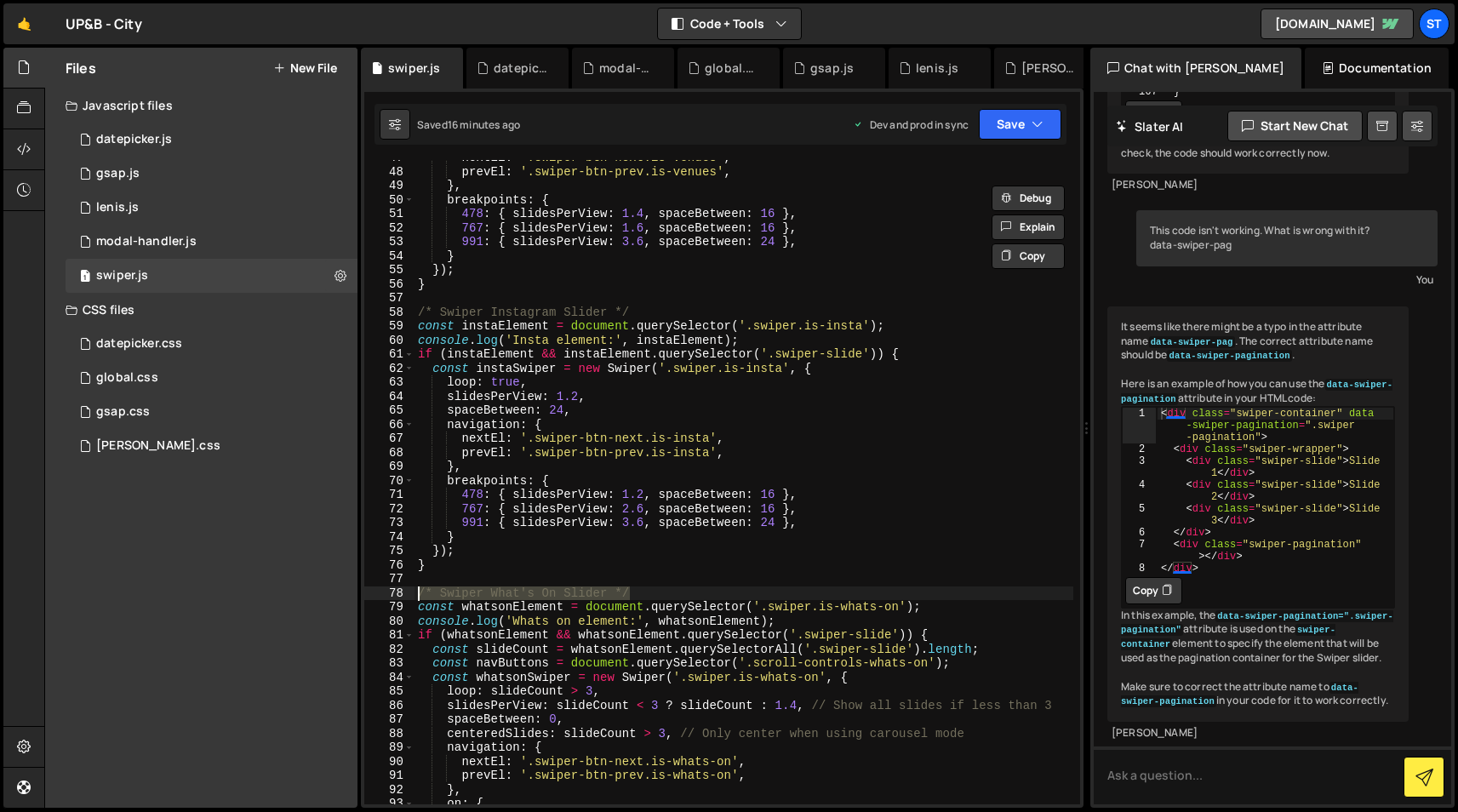
scroll to position [665, 0]
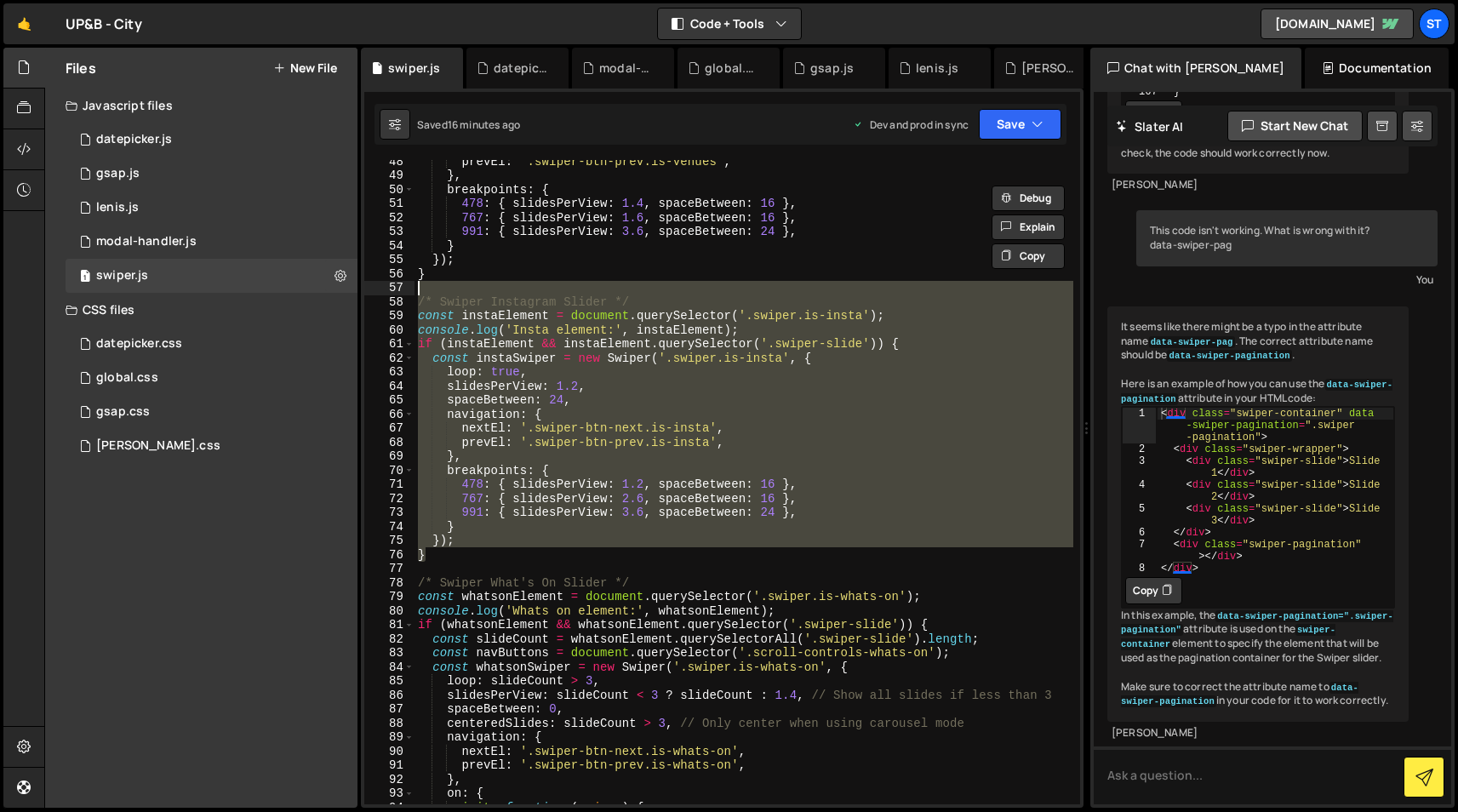
drag, startPoint x: 432, startPoint y: 554, endPoint x: 400, endPoint y: 289, distance: 266.9
click at [400, 289] on div "/* Swiper What's On Slider */ 48 49 50 51 52 53 54 55 56 57 58 59 60 61 62 63 6…" at bounding box center [722, 482] width 716 height 644
click at [607, 507] on div "prevEl : '.swiper-btn-prev.is-venues' , } , breakpoints : { 478 : { slidesPerVi…" at bounding box center [744, 482] width 659 height 644
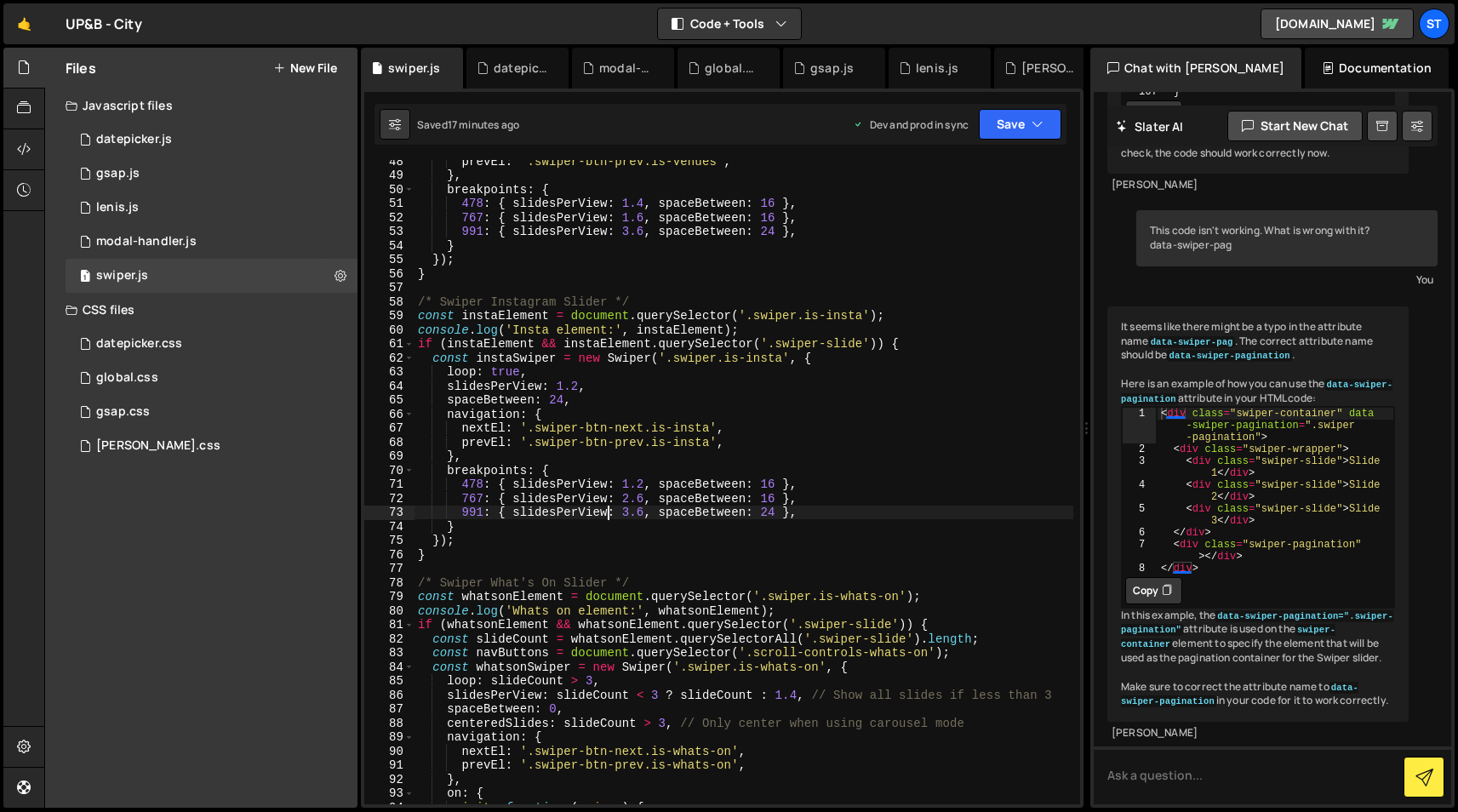
click at [605, 483] on div "prevEl : '.swiper-btn-prev.is-venues' , } , breakpoints : { 478 : { slidesPerVi…" at bounding box center [744, 490] width 659 height 672
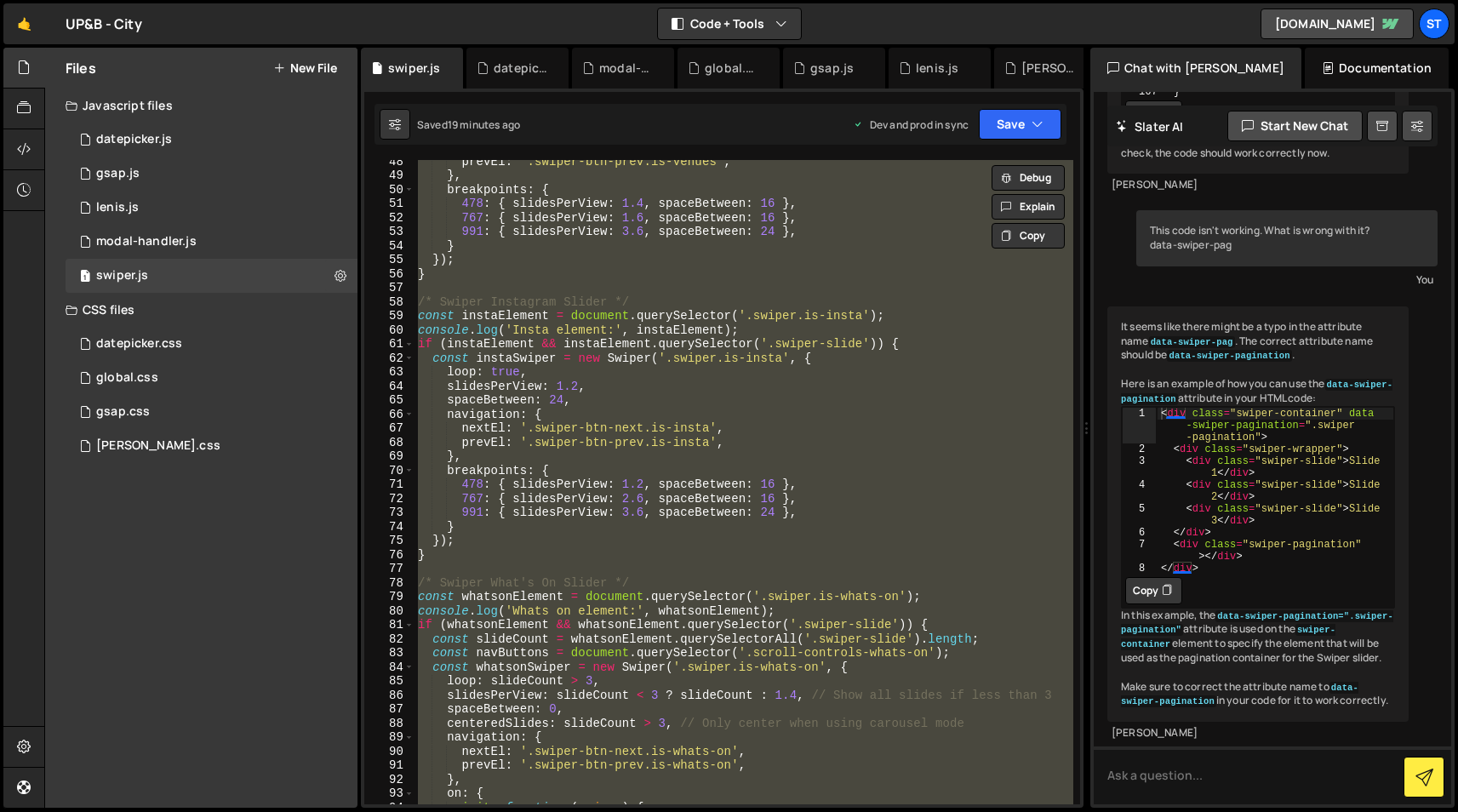
click at [513, 325] on div "prevEl : '.swiper-btn-prev.is-venues' , } , breakpoints : { 478 : { slidesPerVi…" at bounding box center [744, 482] width 659 height 644
paste textarea
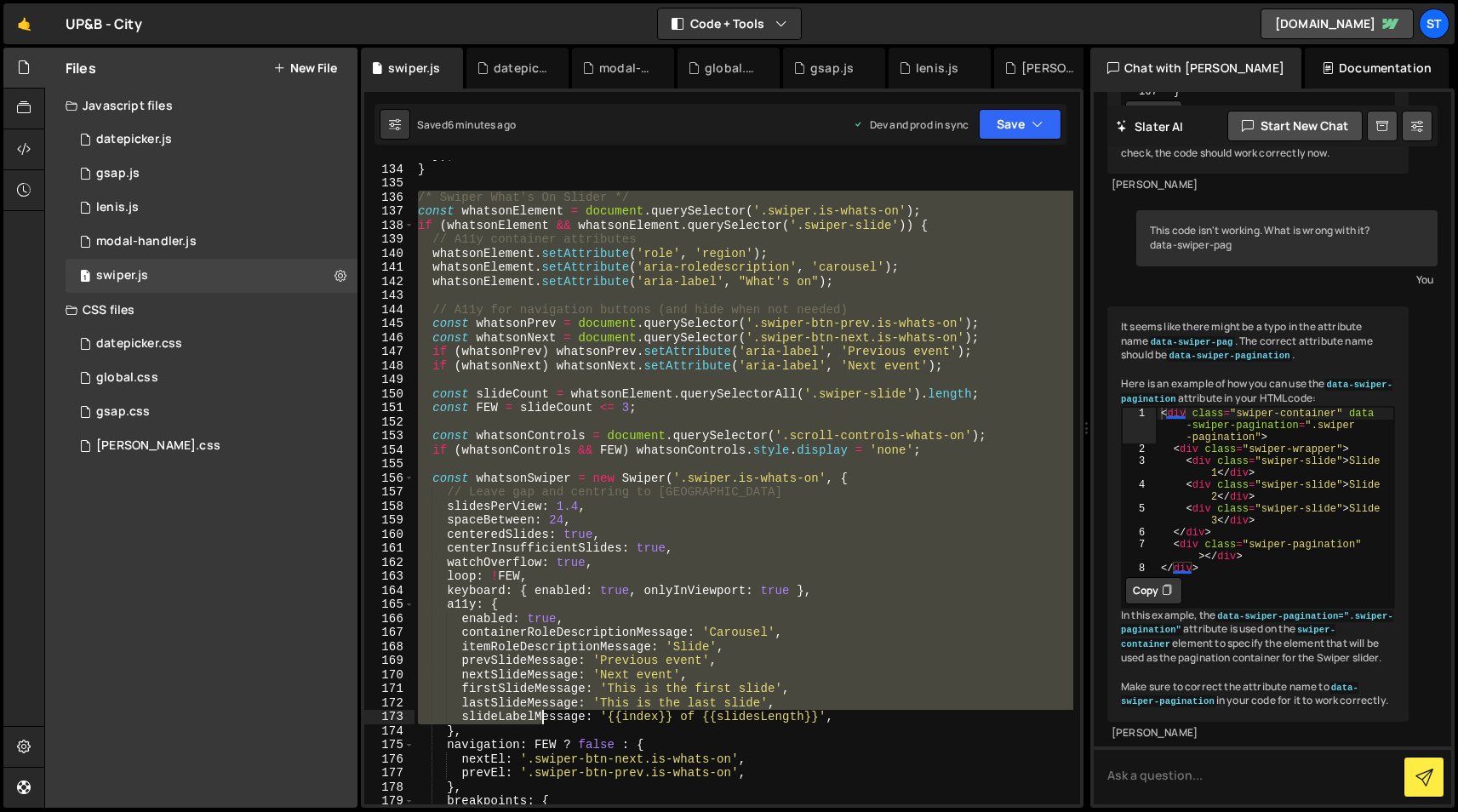
scroll to position [1967, 0]
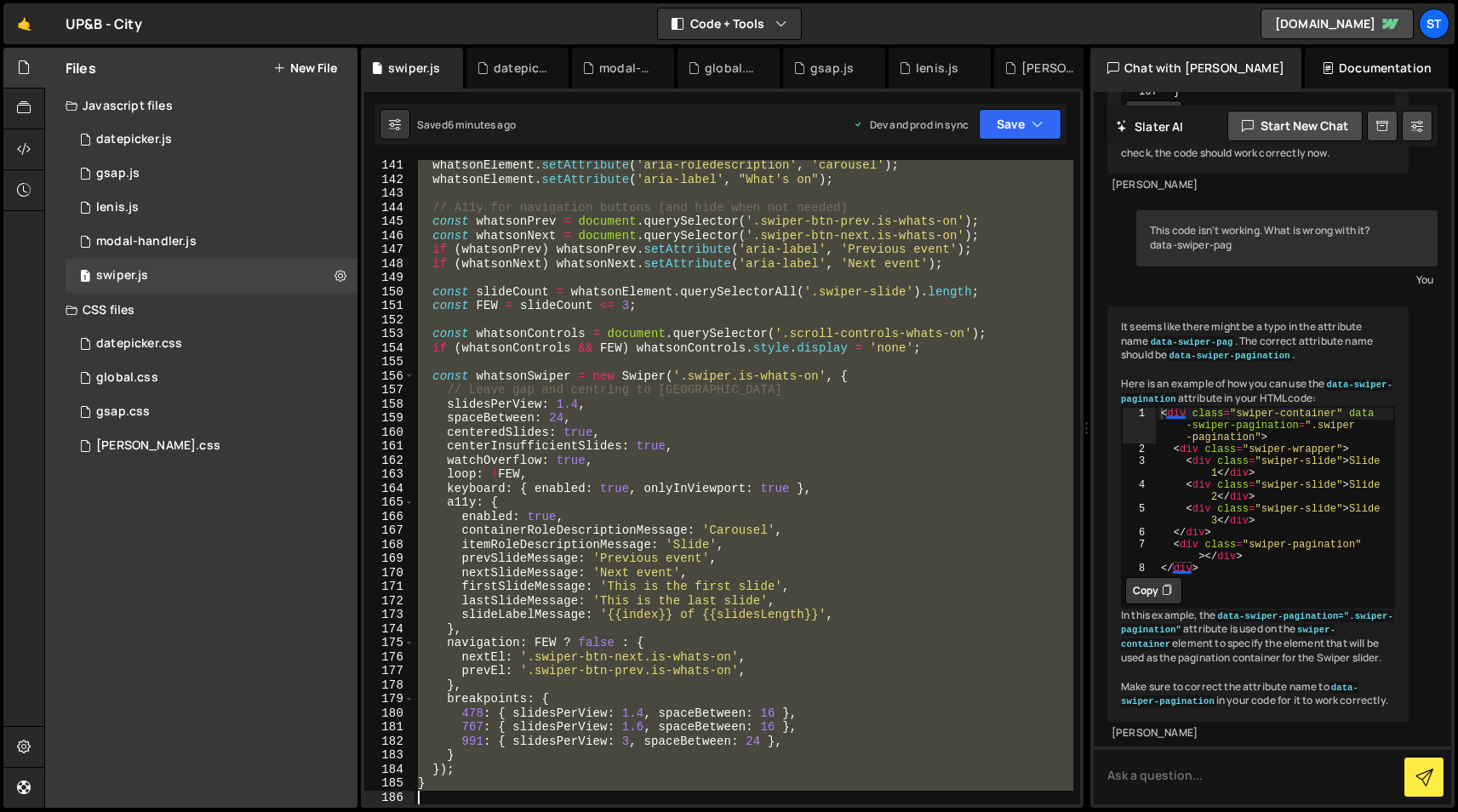
drag, startPoint x: 420, startPoint y: 194, endPoint x: 542, endPoint y: 945, distance: 760.8
click at [542, 811] on html "Projects [GEOGRAPHIC_DATA] Blog st Projects Your Teams Invite team member Accou…" at bounding box center [729, 406] width 1458 height 812
paste textarea
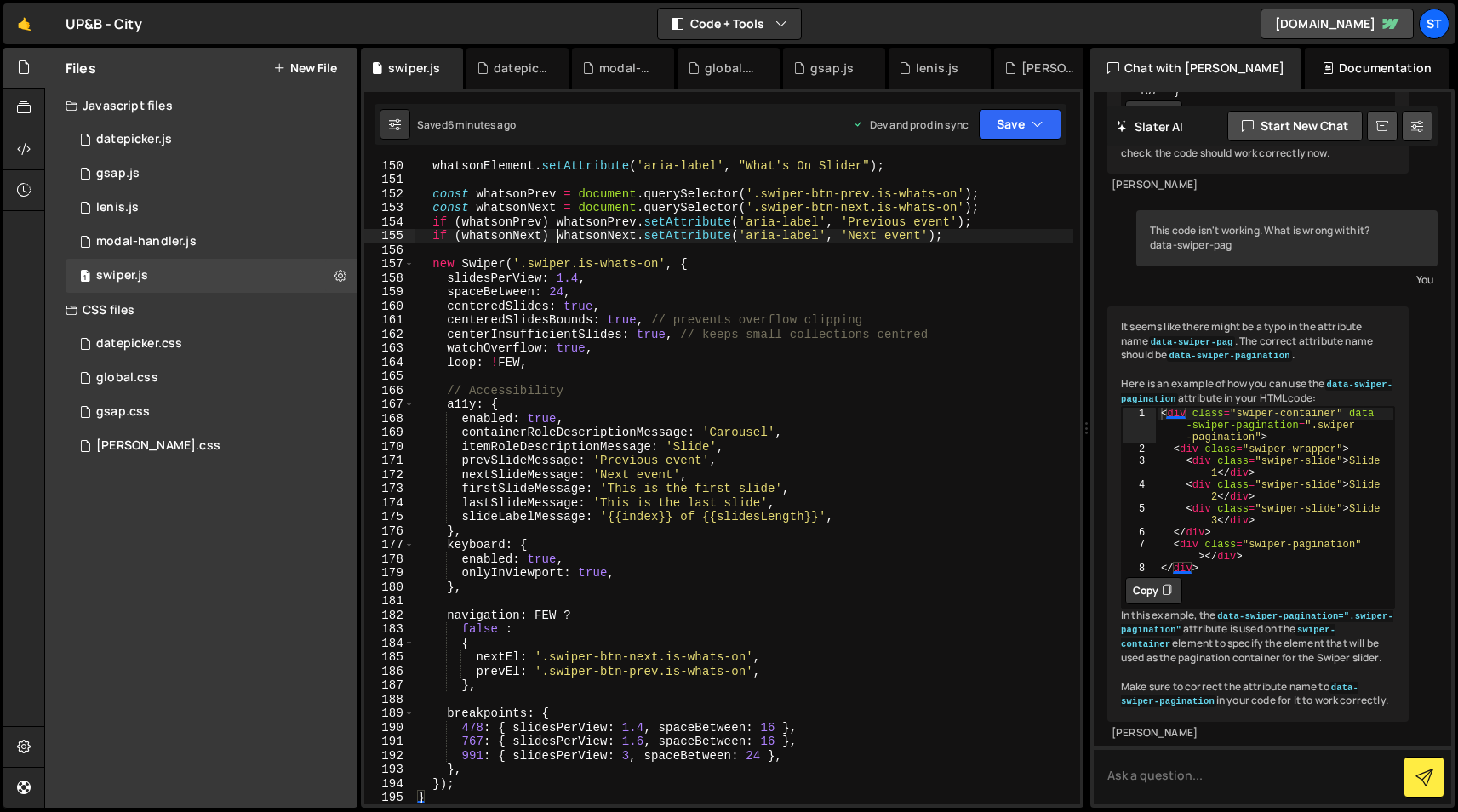
click at [556, 238] on div "whatsonElement . setAttribute ( 'aria-label' , "What's On Slider" ) ; const wha…" at bounding box center [744, 495] width 659 height 672
type textarea "}"
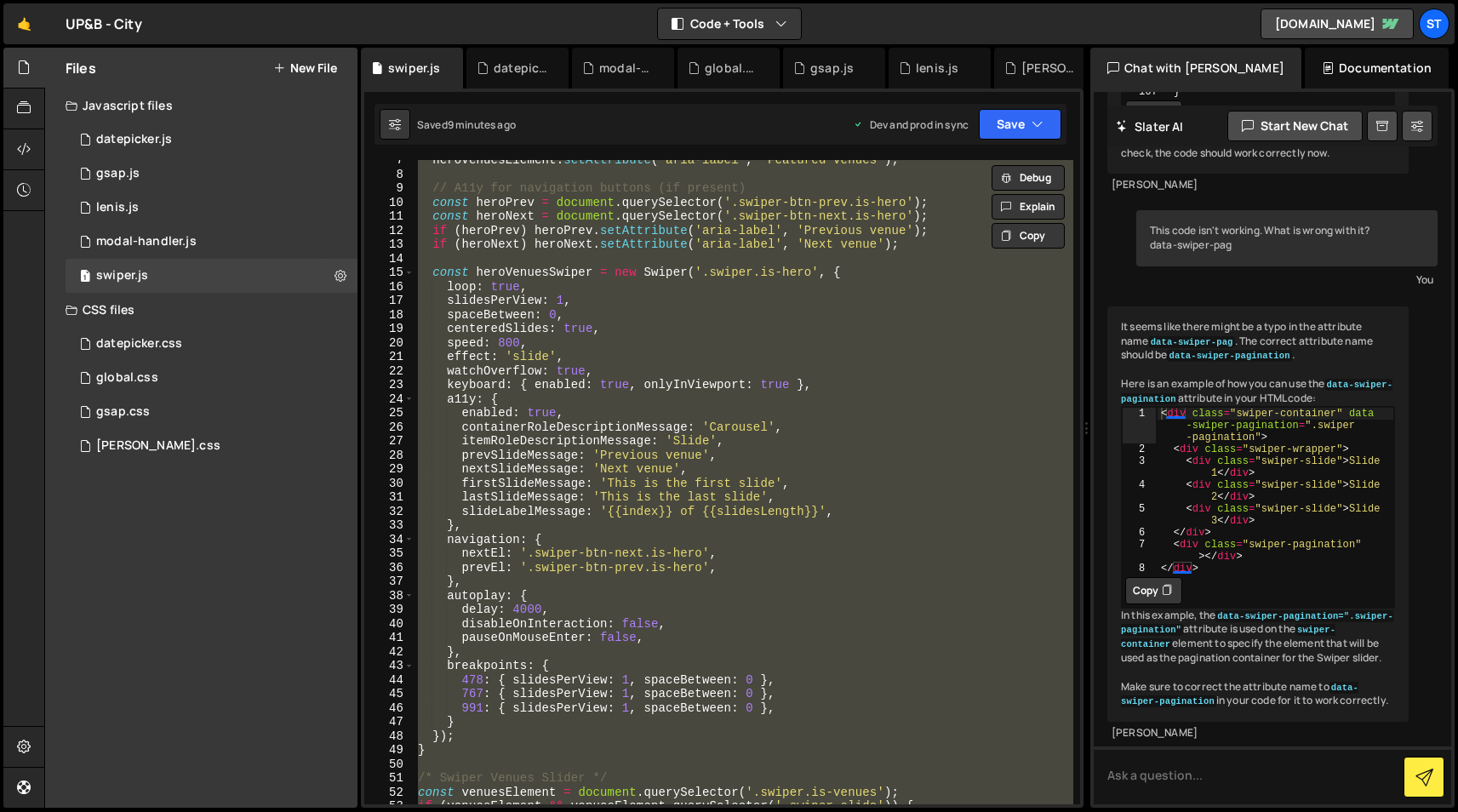
scroll to position [0, 0]
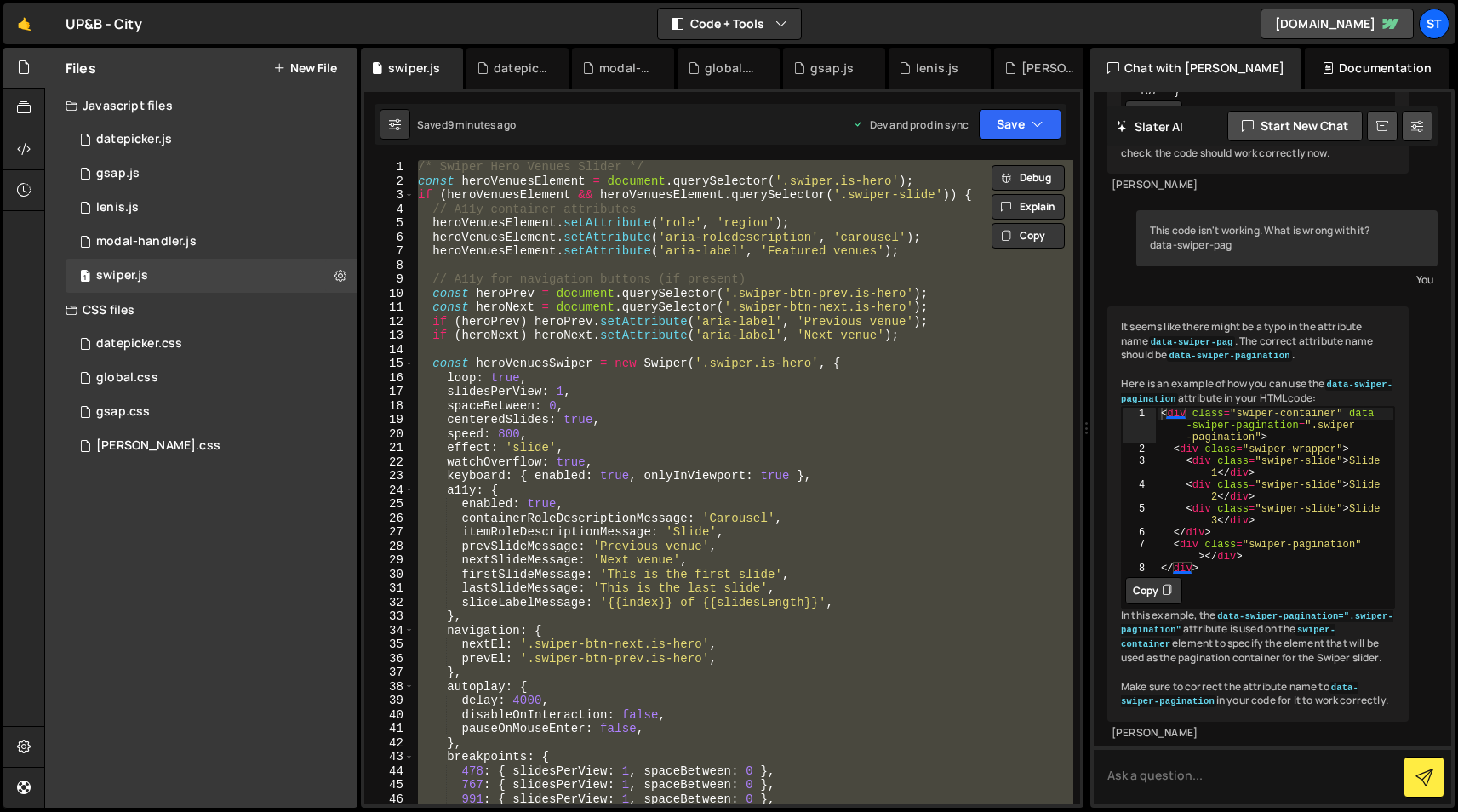
paste textarea
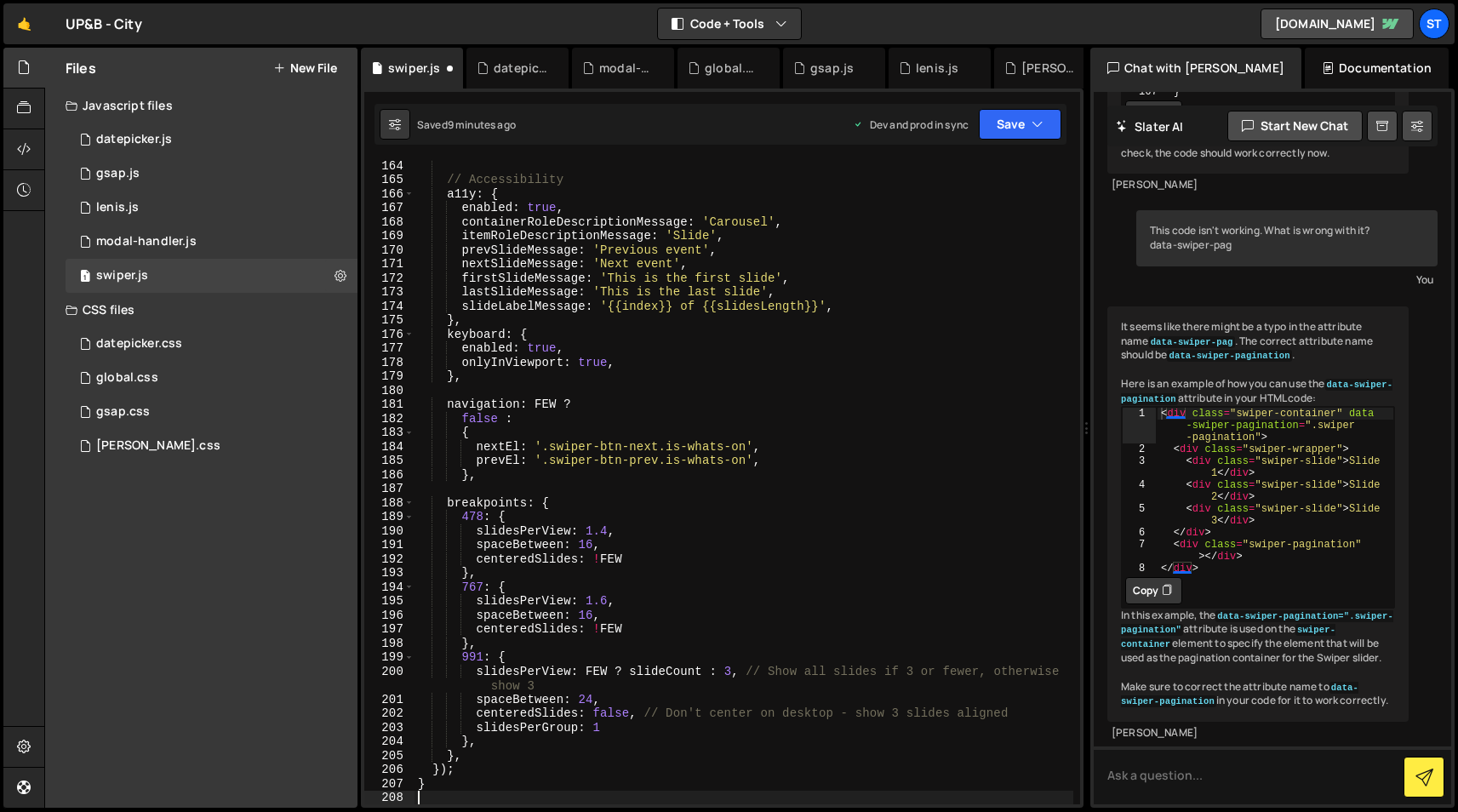
scroll to position [2289, 0]
click at [550, 308] on div "// Accessibility a11y : { enabled : true , containerRoleDescriptionMessage : 'C…" at bounding box center [744, 495] width 659 height 672
type textarea "}"
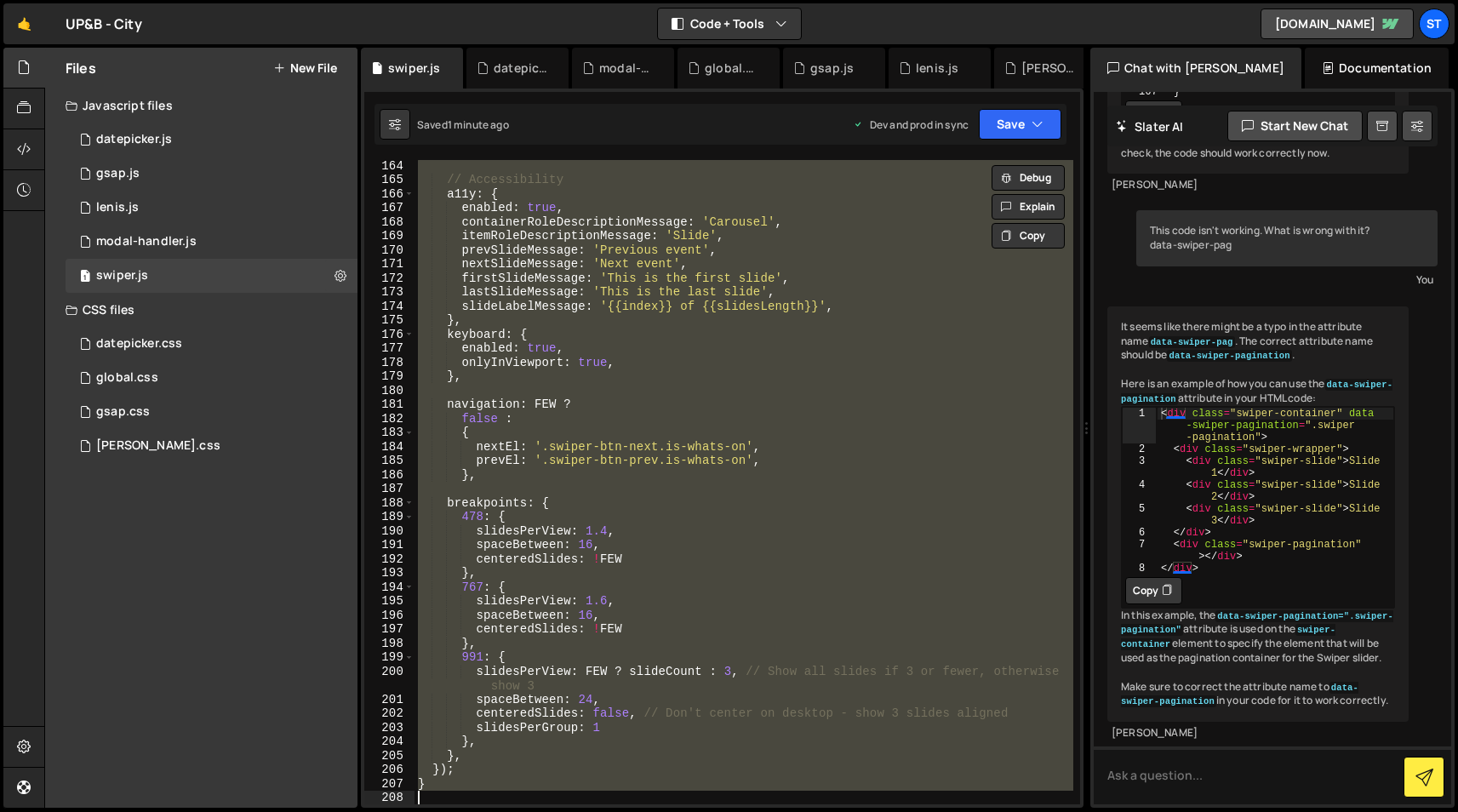
paste textarea
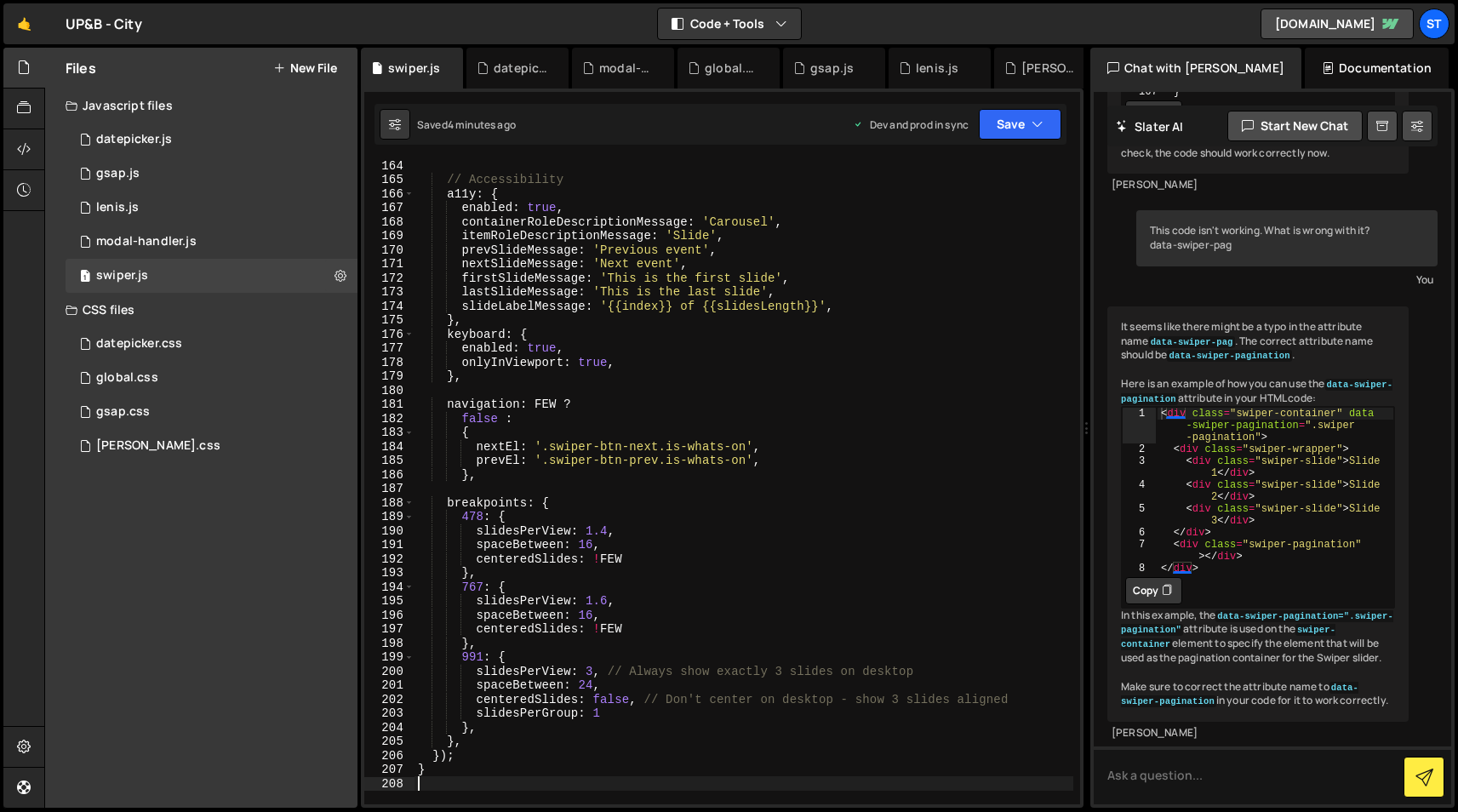
click at [517, 290] on div "// Accessibility a11y : { enabled : true , containerRoleDescriptionMessage : 'C…" at bounding box center [744, 495] width 659 height 672
type textarea "}"
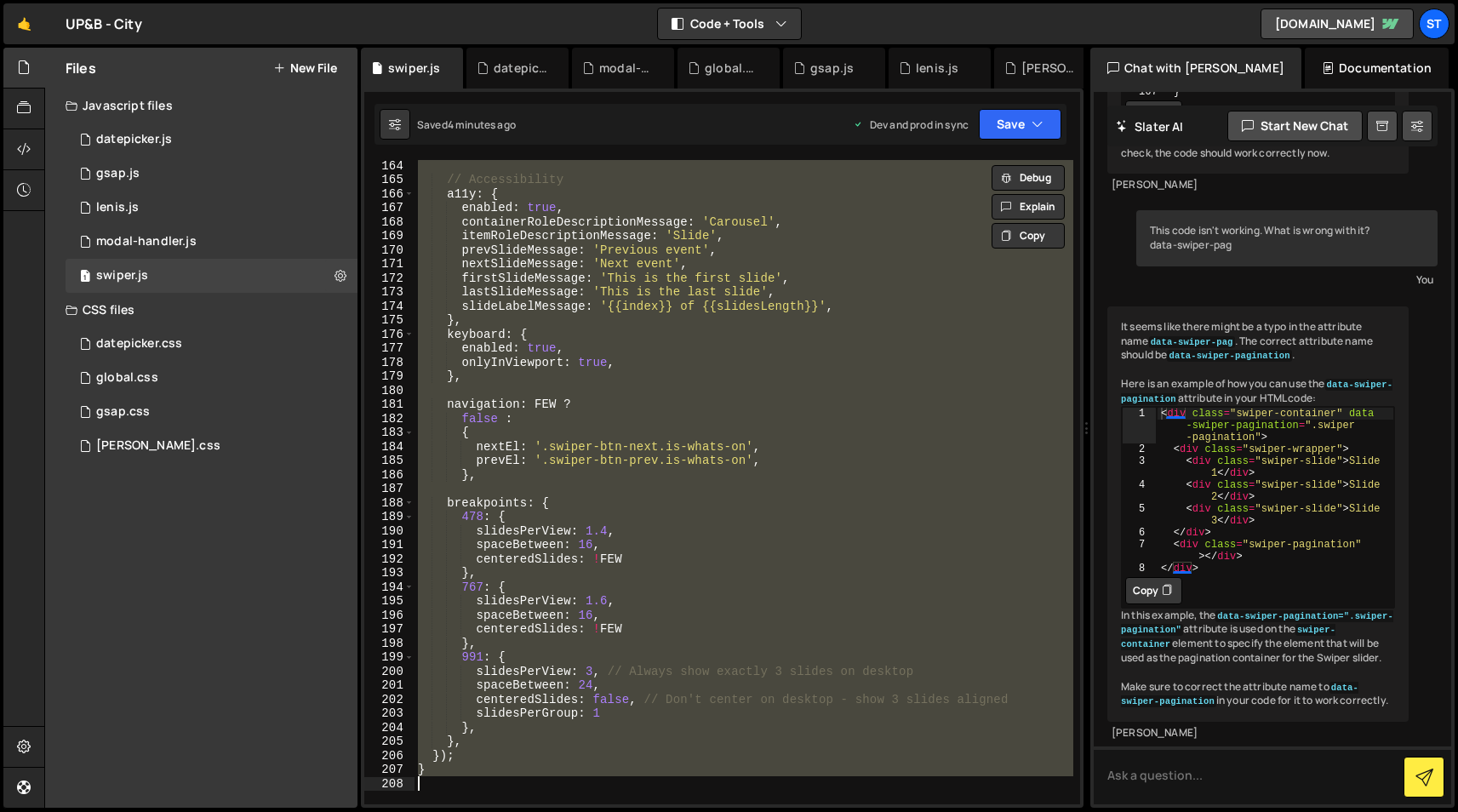
paste textarea
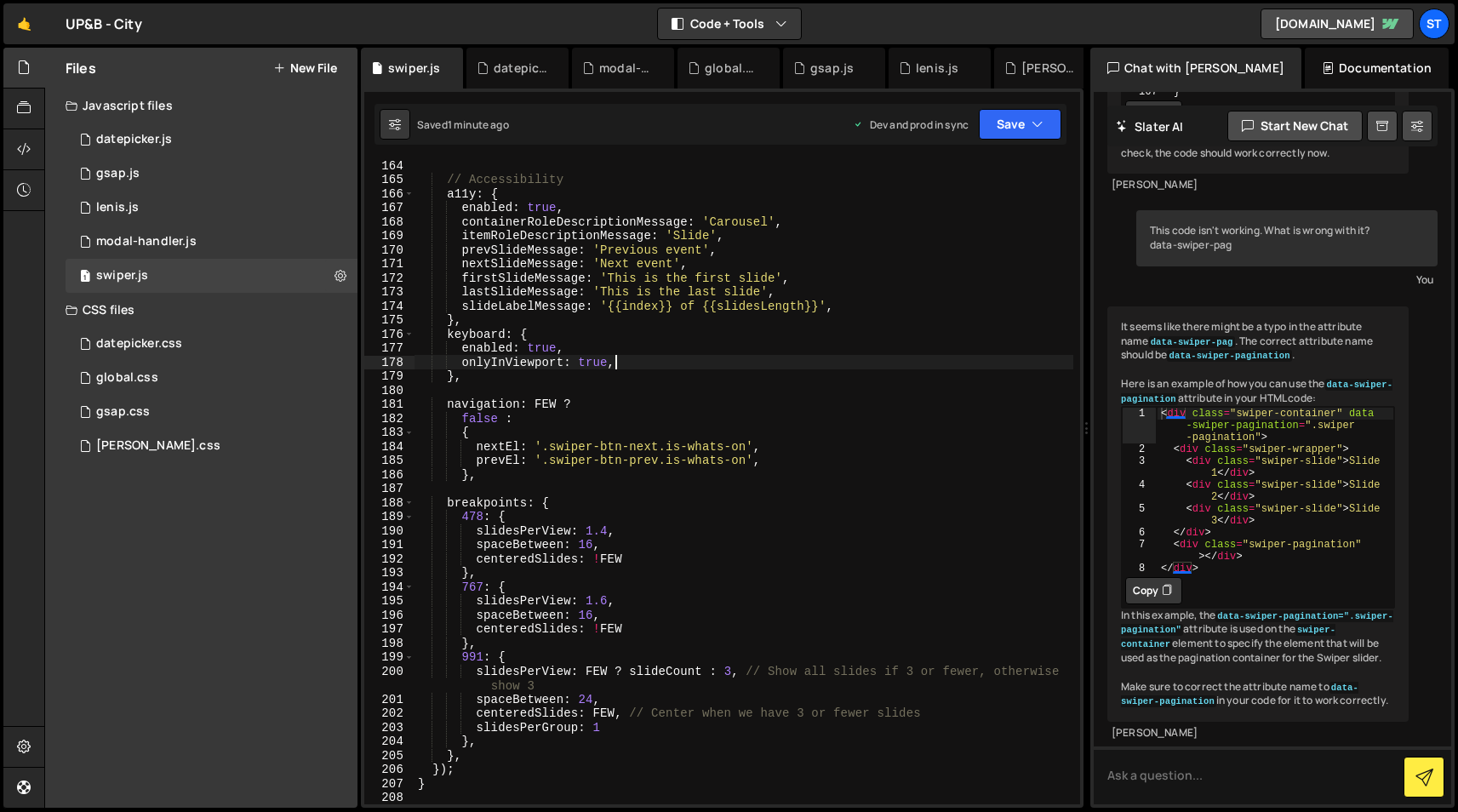
click at [668, 368] on div "// Accessibility a11y : { enabled : true , containerRoleDescriptionMessage : 'C…" at bounding box center [744, 495] width 659 height 672
type textarea "}"
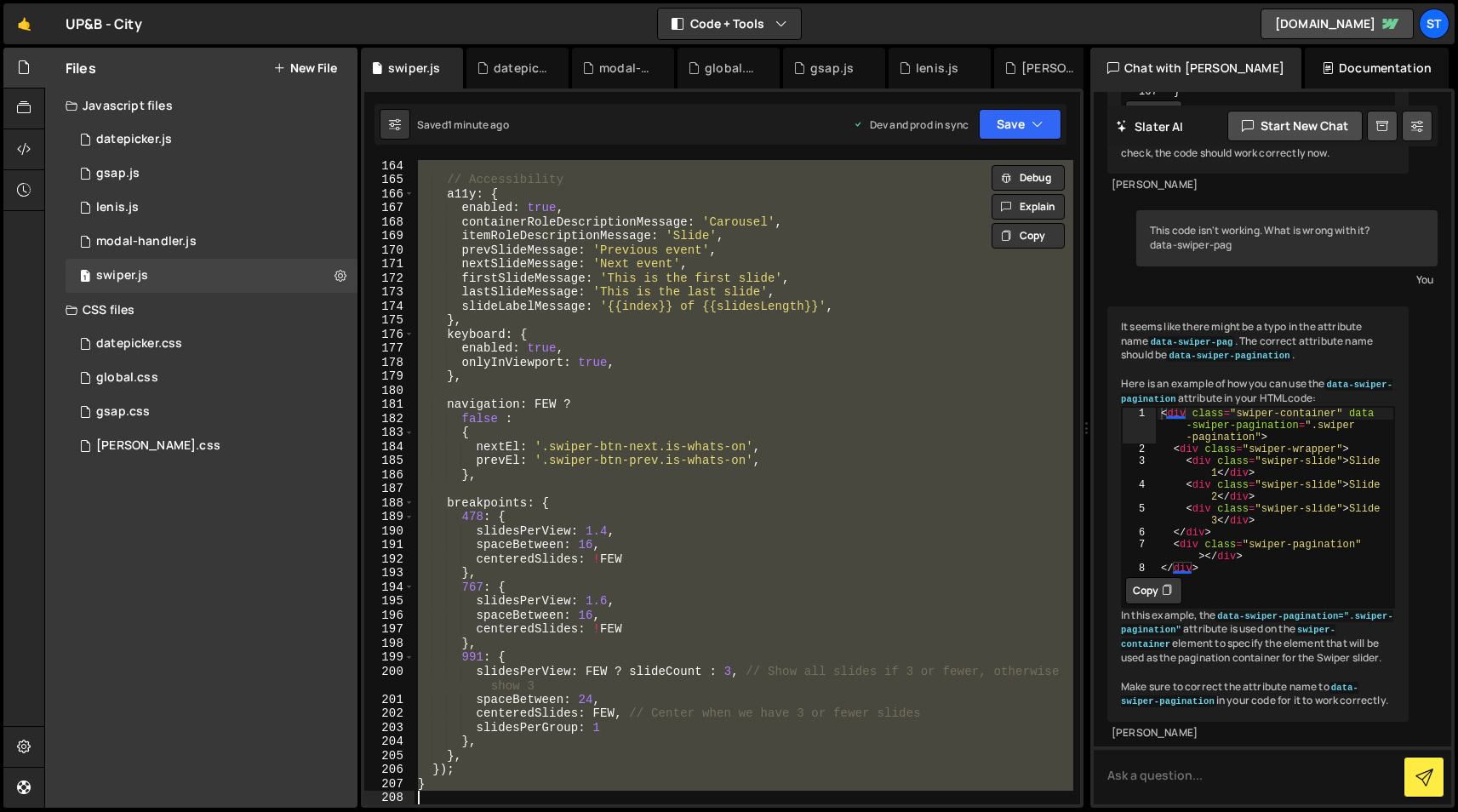
paste textarea
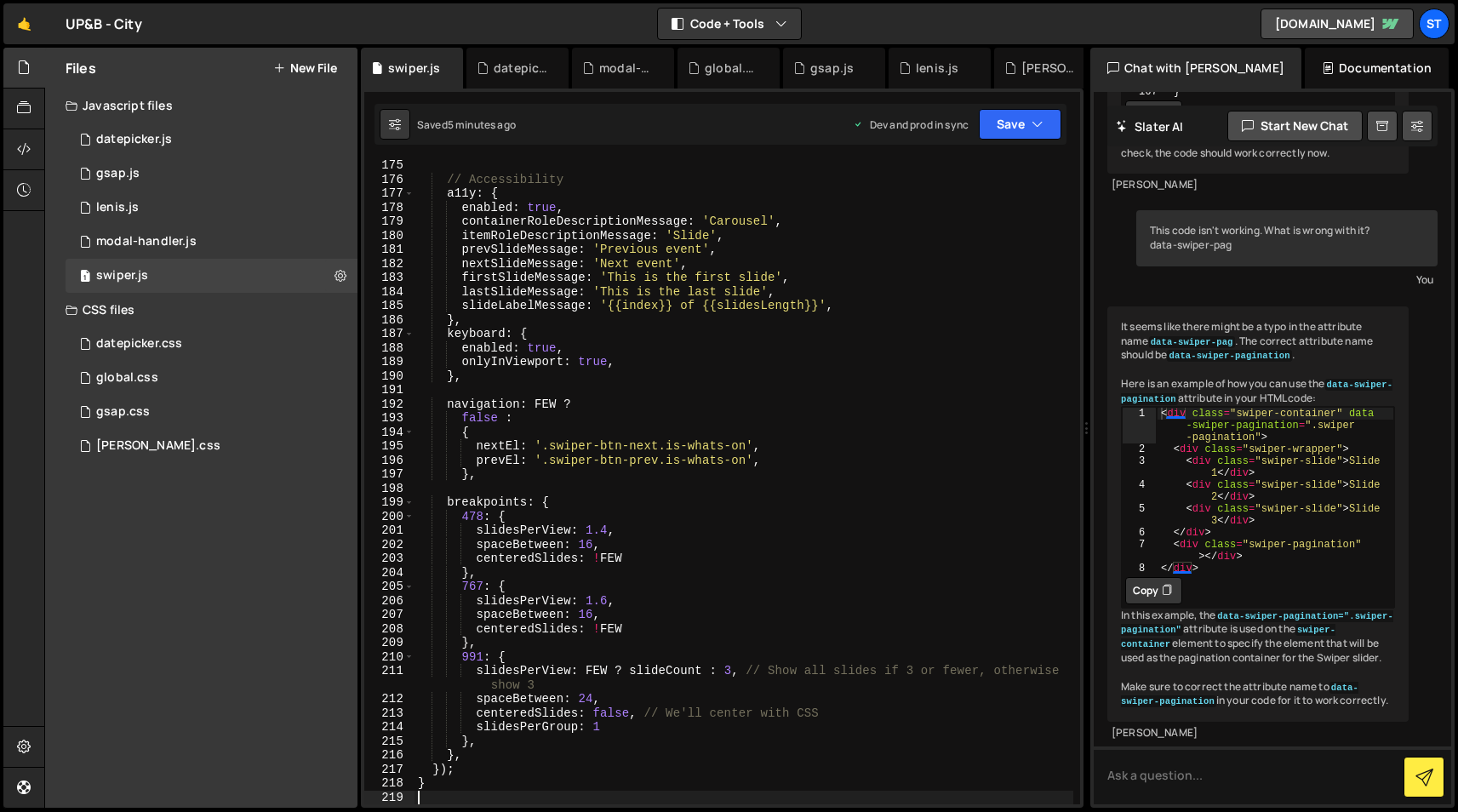
click at [550, 302] on div "// Accessibility a11y : { enabled : true , containerRoleDescriptionMessage : 'C…" at bounding box center [744, 495] width 659 height 672
type textarea "}"
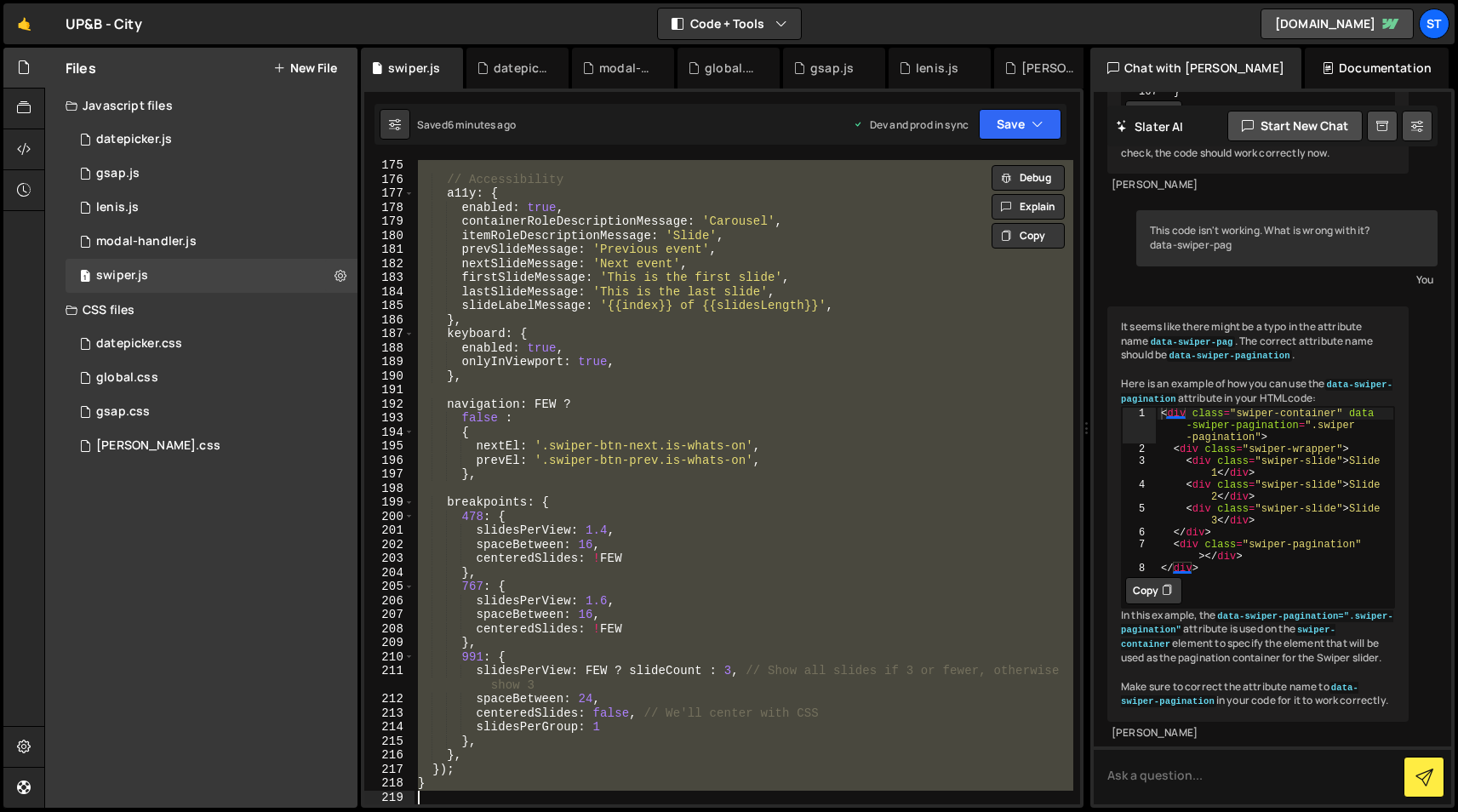
paste textarea
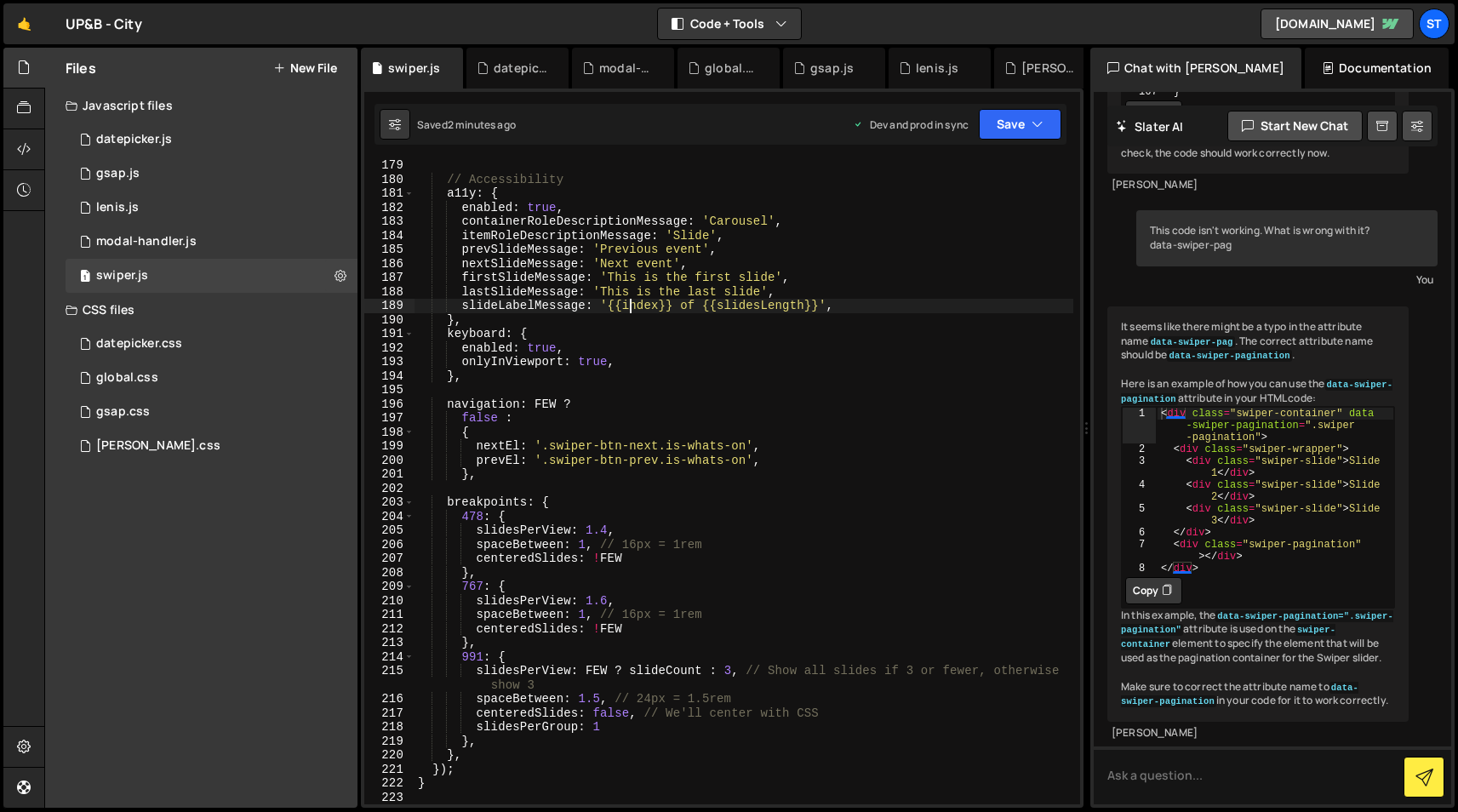
click at [627, 306] on div "// Accessibility a11y : { enabled : true , containerRoleDescriptionMessage : 'C…" at bounding box center [744, 495] width 659 height 672
type textarea "}"
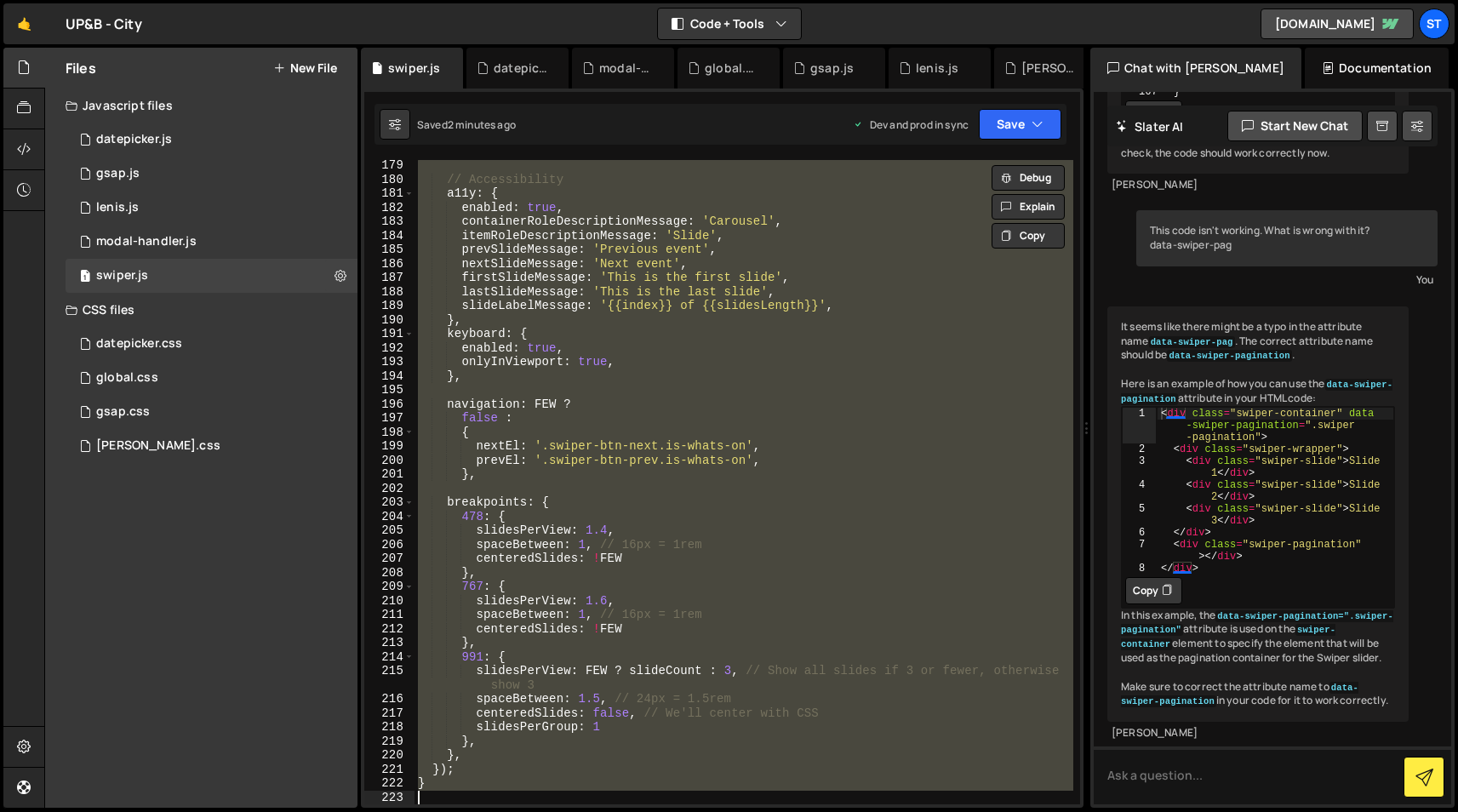
paste textarea
